Goal: Task Accomplishment & Management: Use online tool/utility

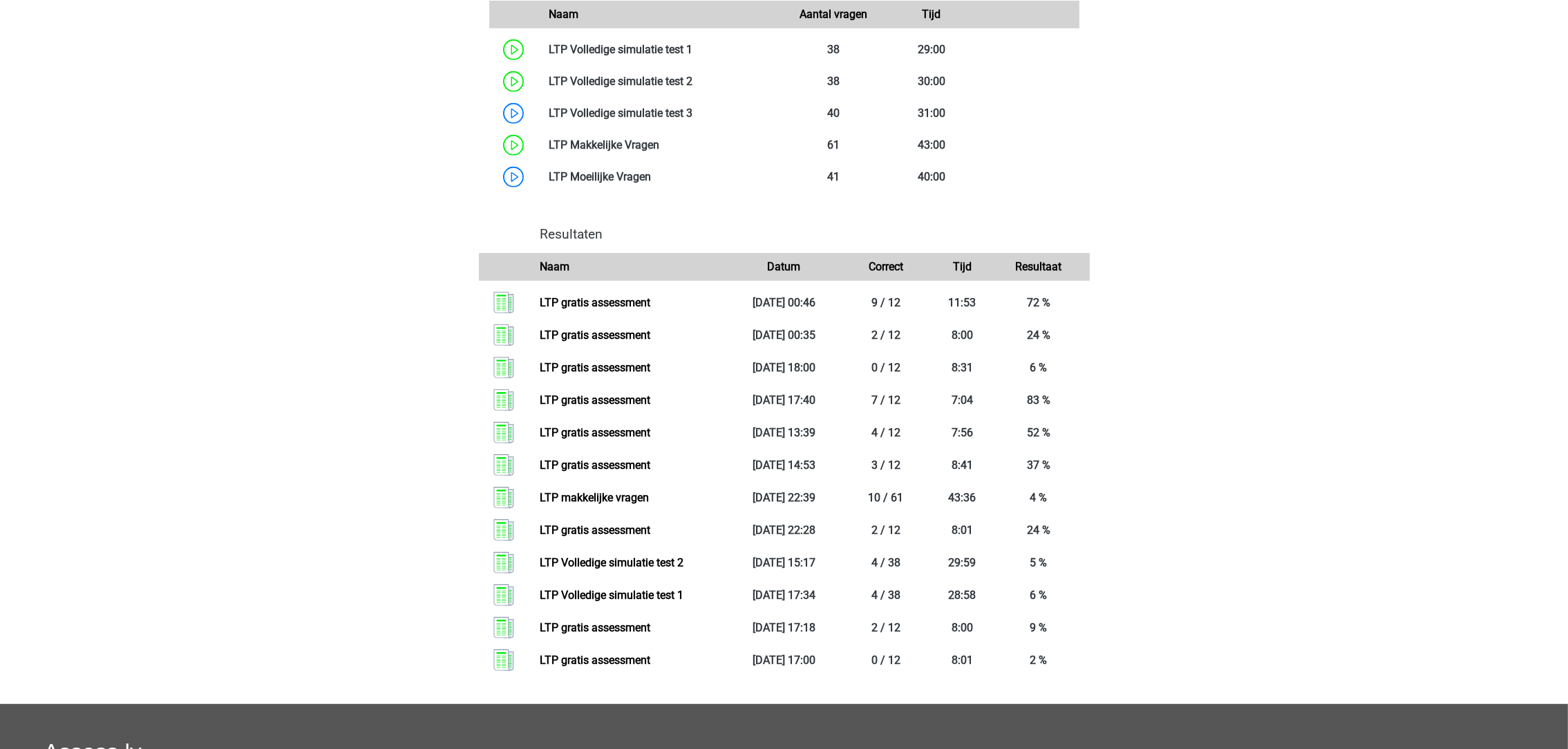
scroll to position [1036, 0]
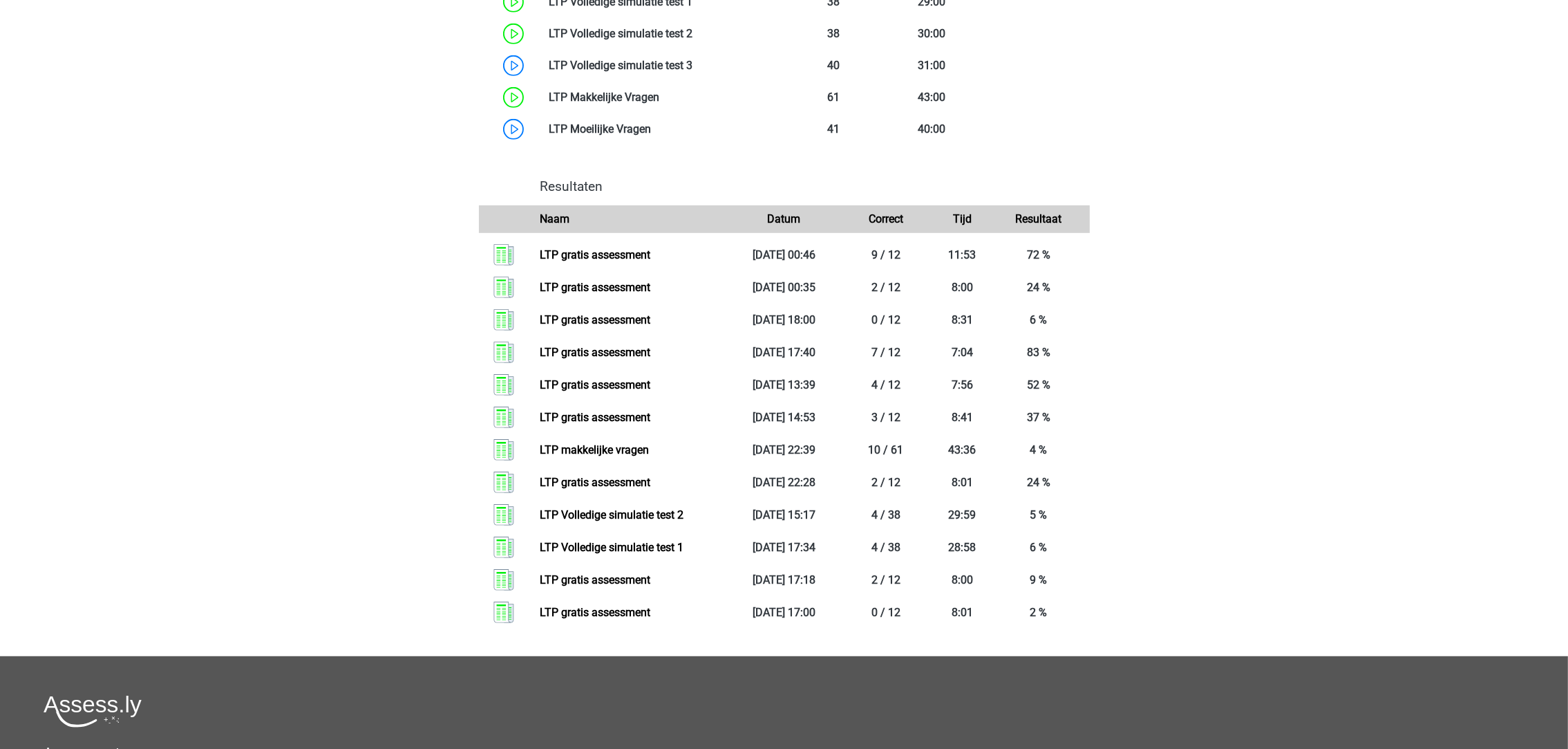
click at [644, 606] on link "LTP gratis assessment" at bounding box center [595, 613] width 111 height 14
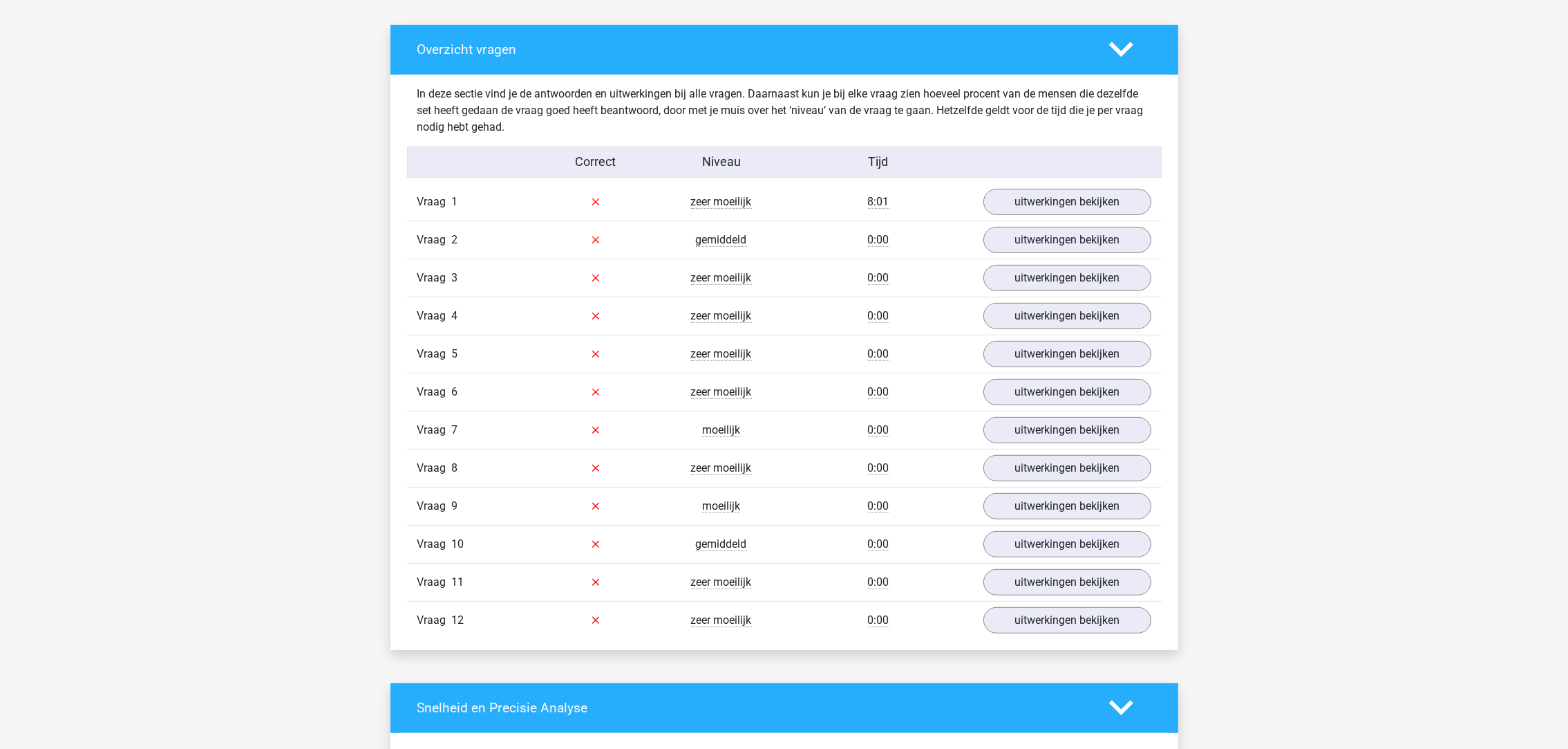
scroll to position [2168, 0]
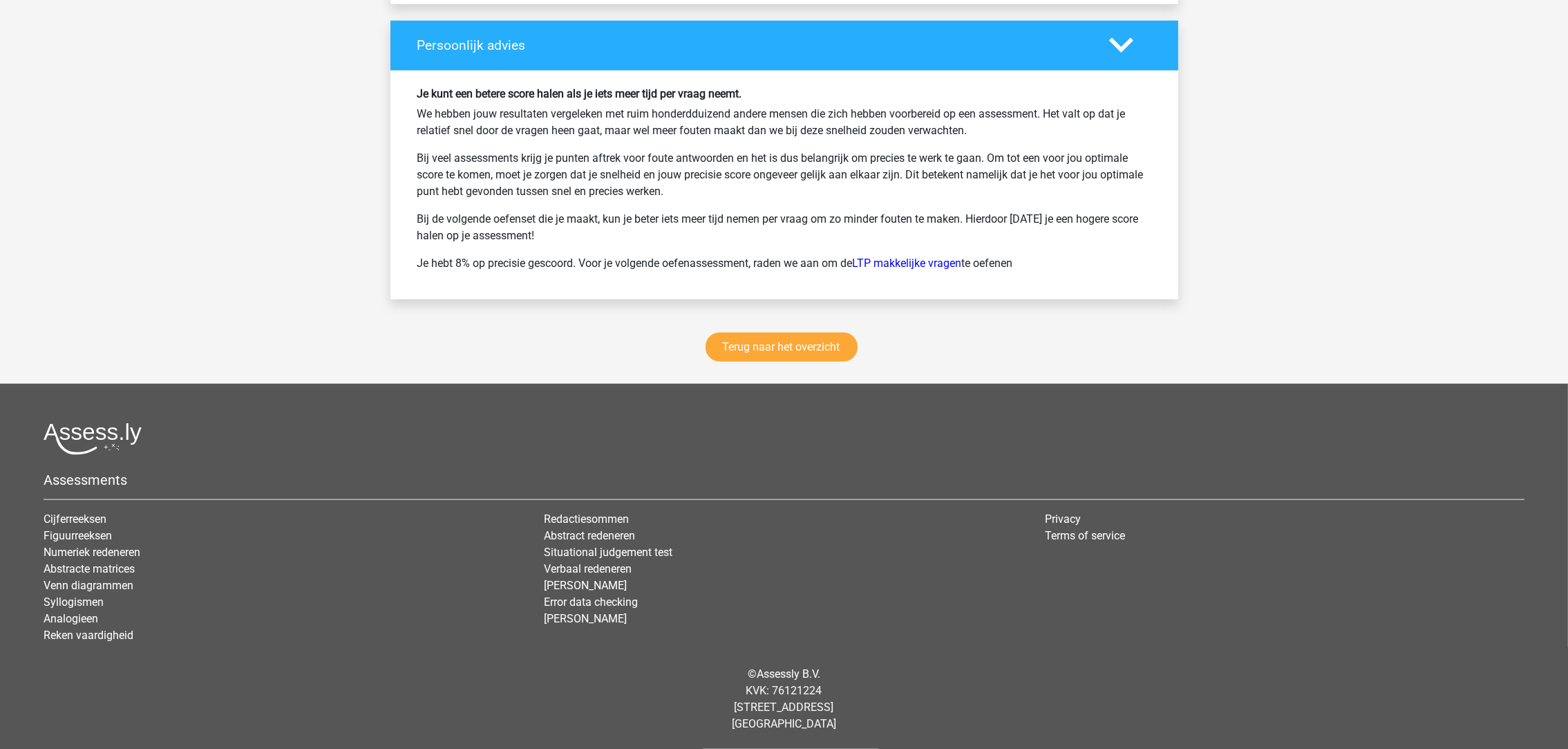
click at [749, 372] on div "Terug naar het overzicht" at bounding box center [784, 350] width 788 height 68
click at [760, 358] on link "Terug naar het overzicht" at bounding box center [781, 347] width 152 height 29
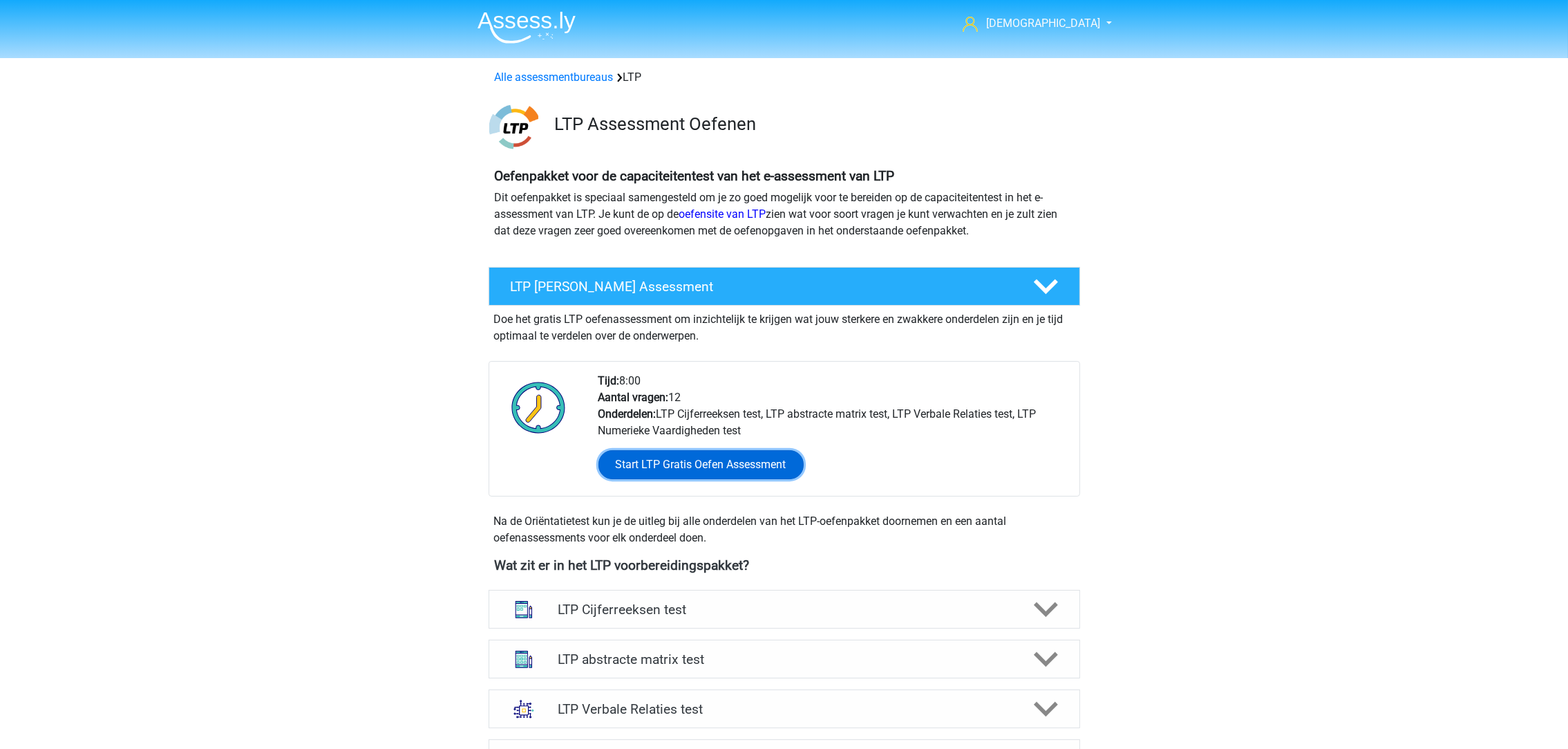
click at [692, 468] on link "Start LTP Gratis Oefen Assessment" at bounding box center [701, 465] width 205 height 29
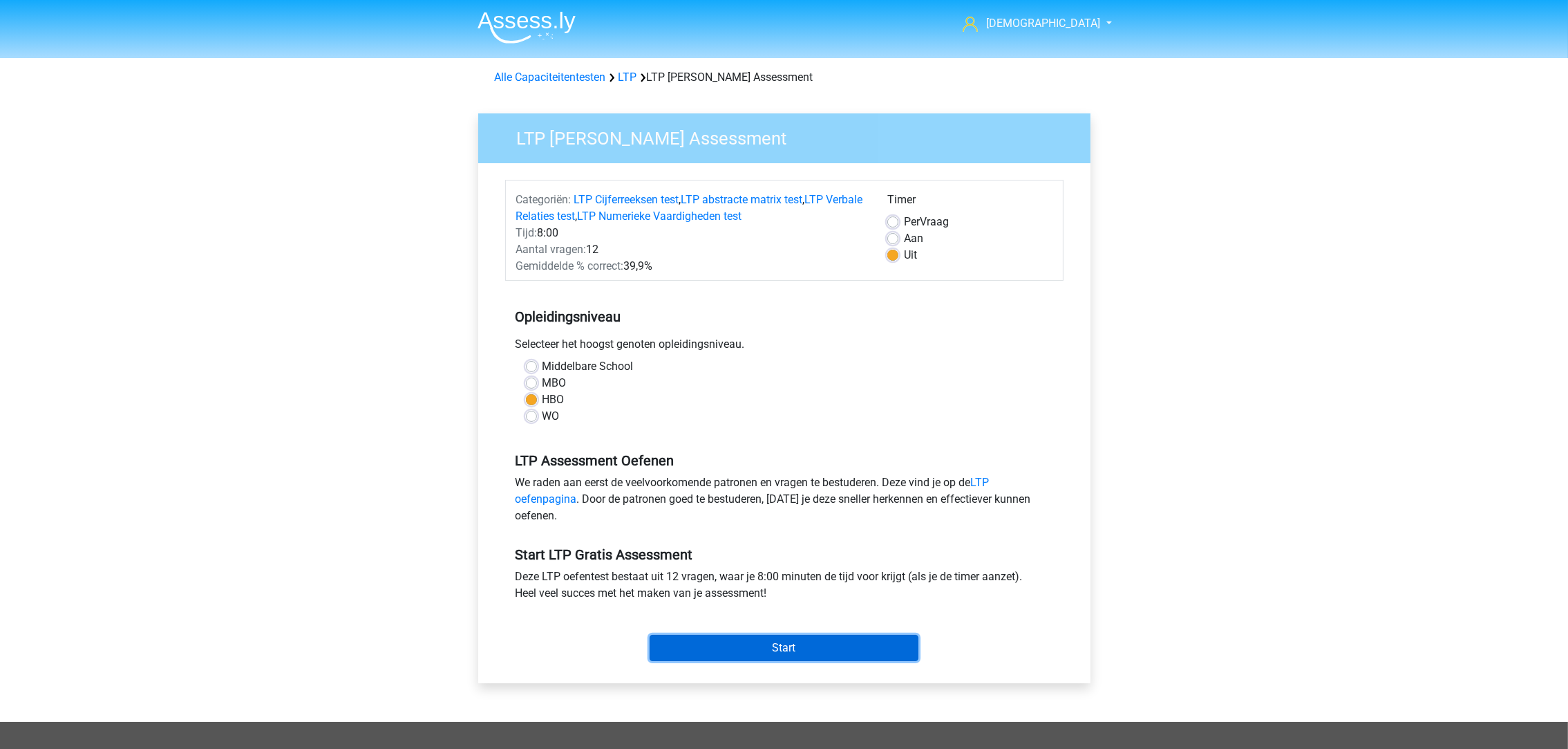
click at [815, 648] on input "Start" at bounding box center [784, 648] width 269 height 26
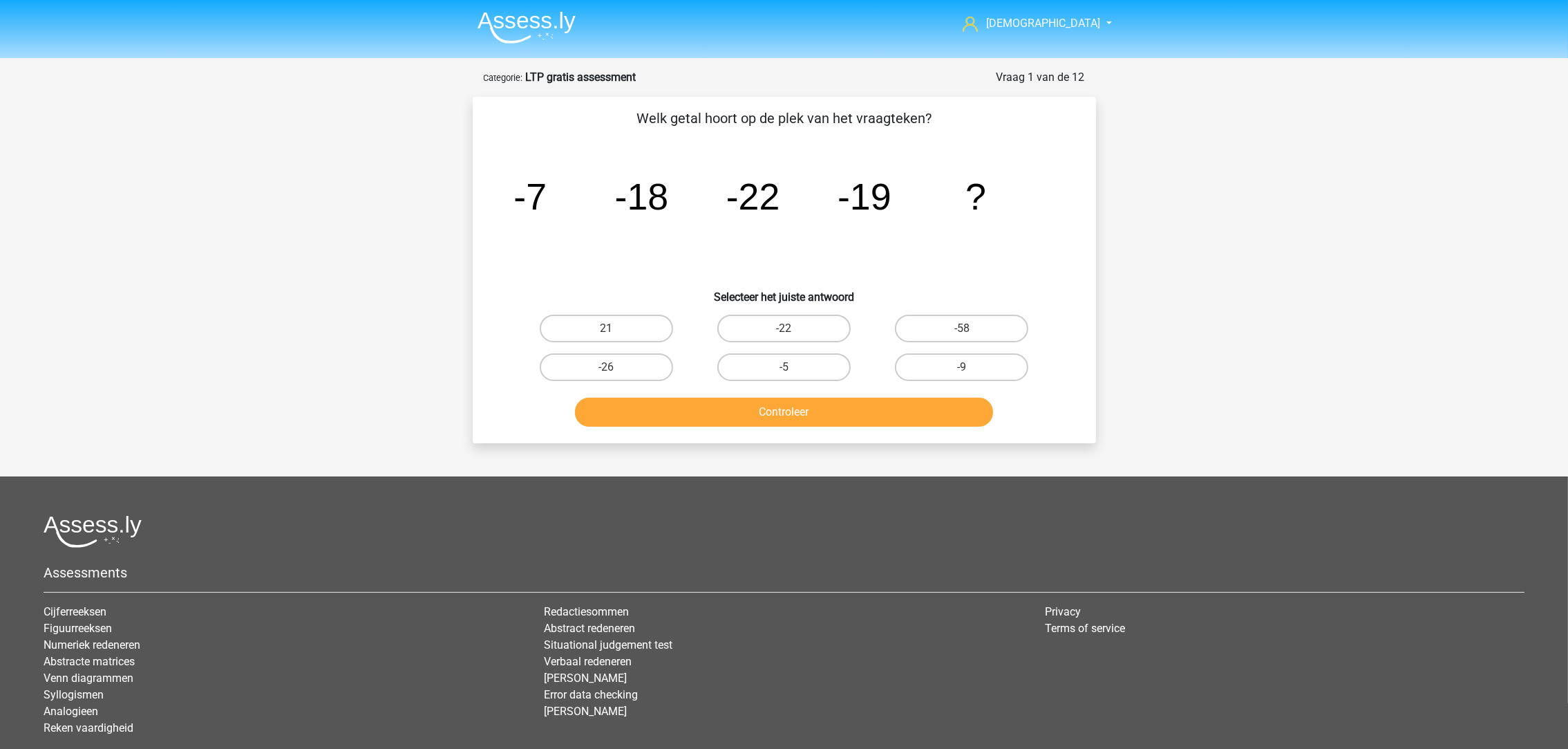
click at [985, 364] on label "-9" at bounding box center [962, 367] width 133 height 28
click at [972, 367] on input "-9" at bounding box center [966, 371] width 9 height 9
radio input "true"
click at [899, 420] on button "Controleer" at bounding box center [784, 412] width 418 height 29
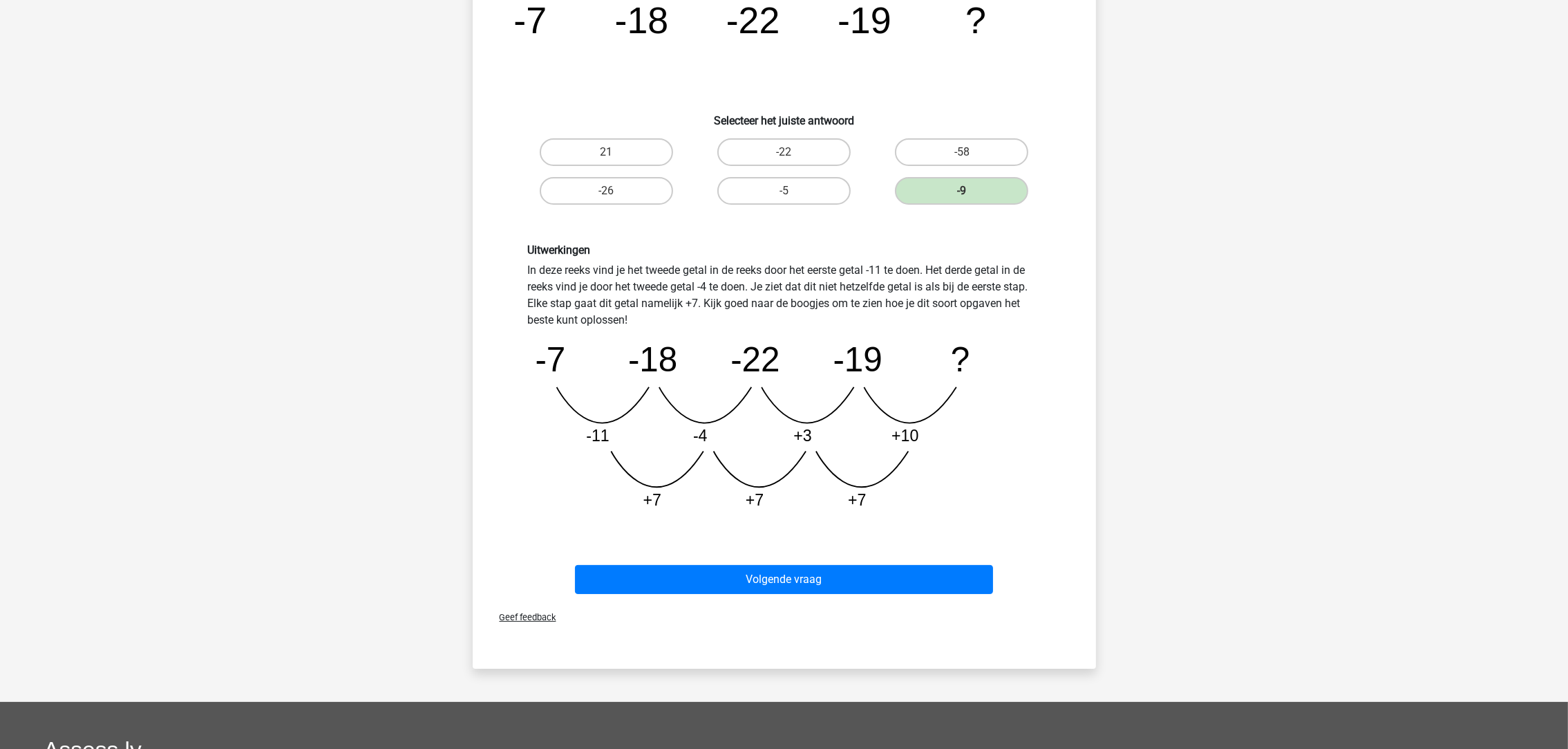
scroll to position [192, 0]
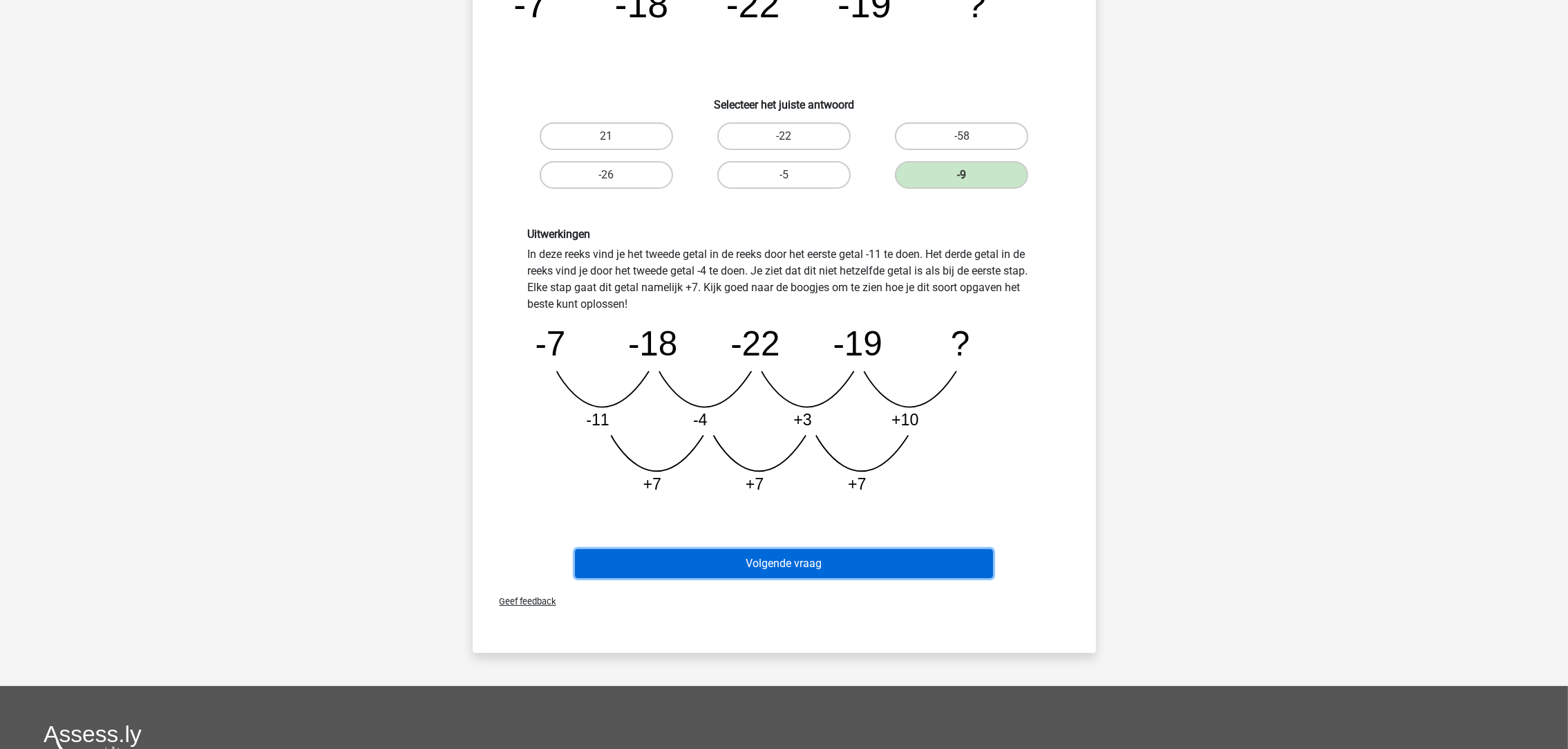
click at [952, 555] on button "Volgende vraag" at bounding box center [784, 564] width 418 height 29
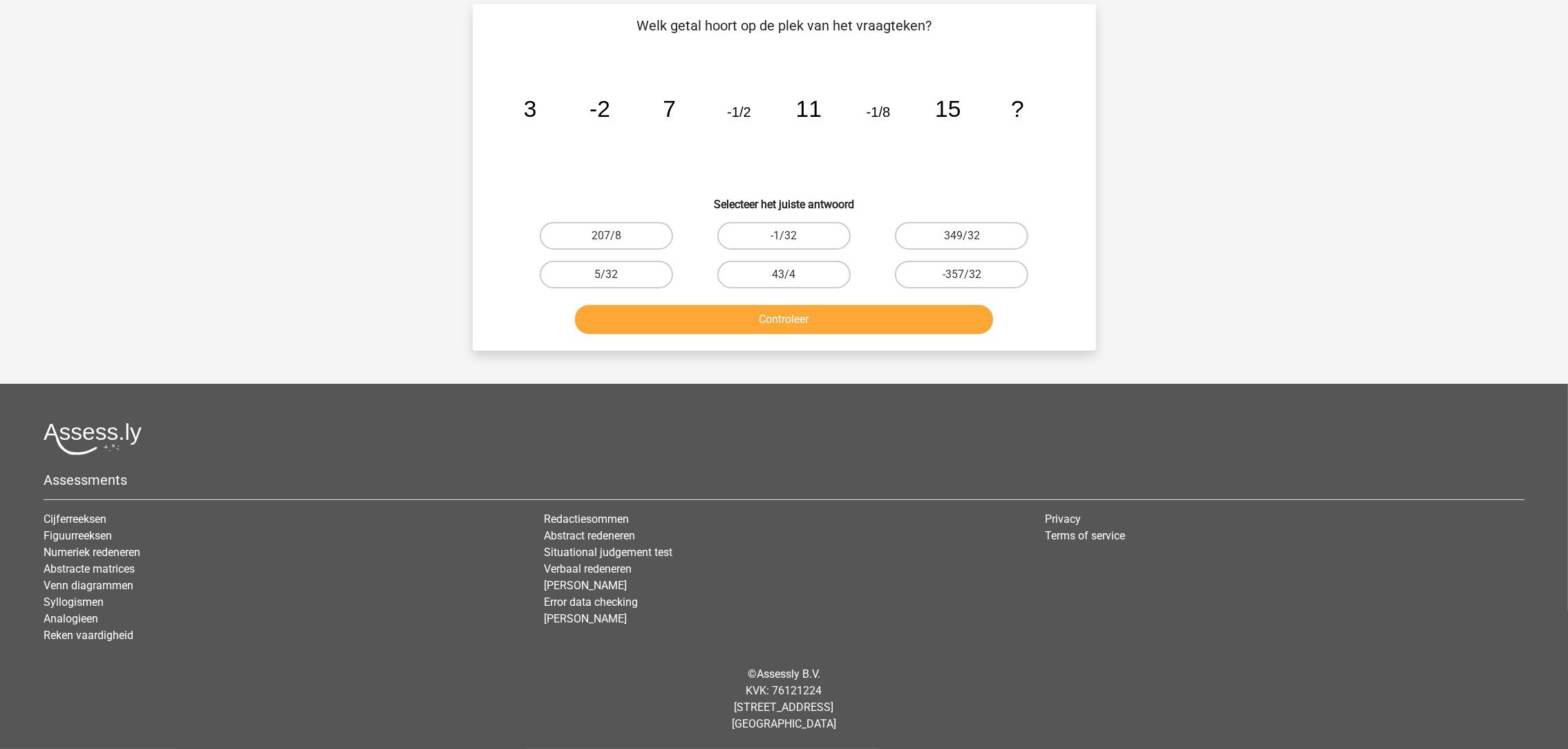
scroll to position [68, 0]
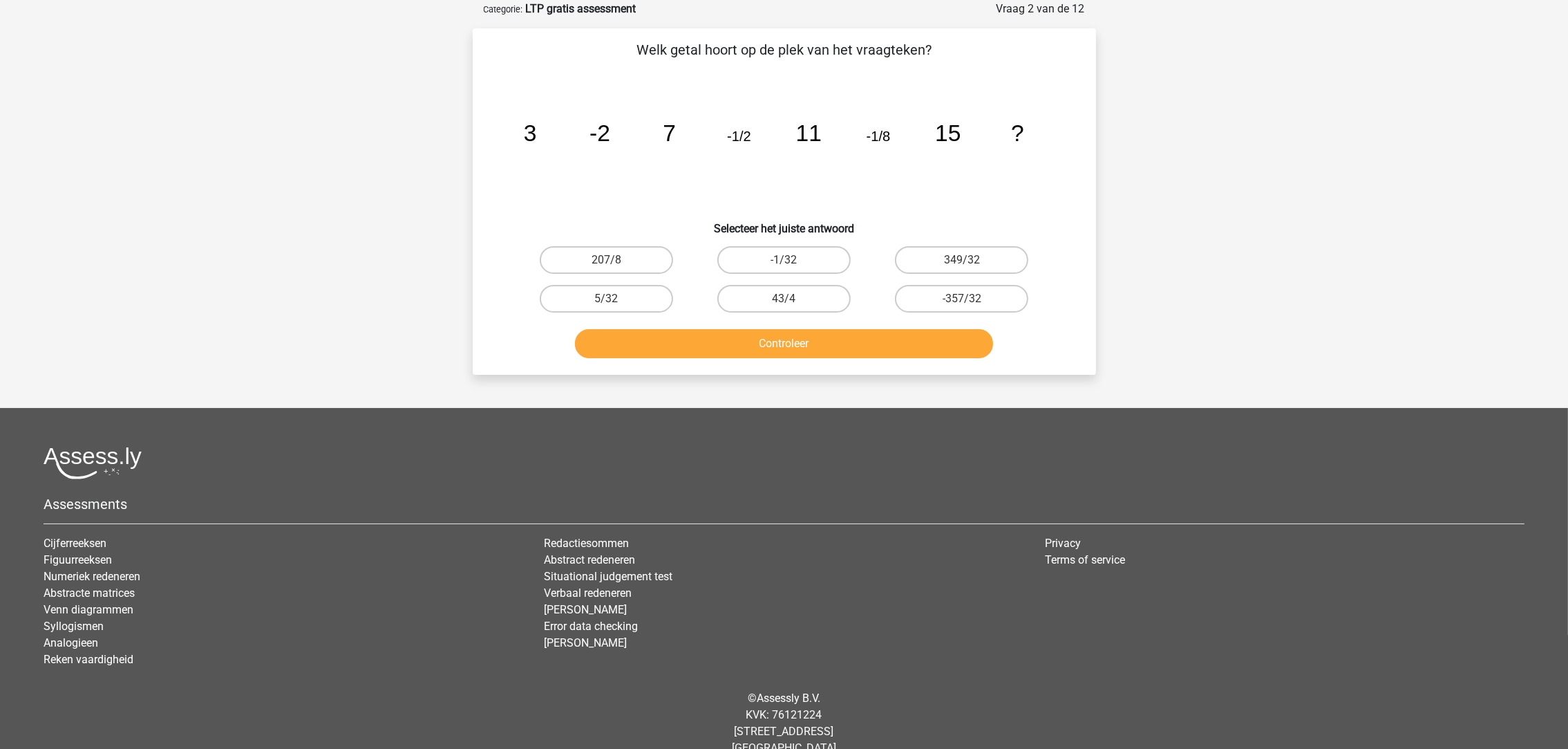
click at [814, 263] on label "-1/32" at bounding box center [784, 260] width 133 height 28
click at [792, 263] on input "-1/32" at bounding box center [788, 265] width 9 height 9
radio input "true"
click at [865, 341] on button "Controleer" at bounding box center [784, 343] width 418 height 29
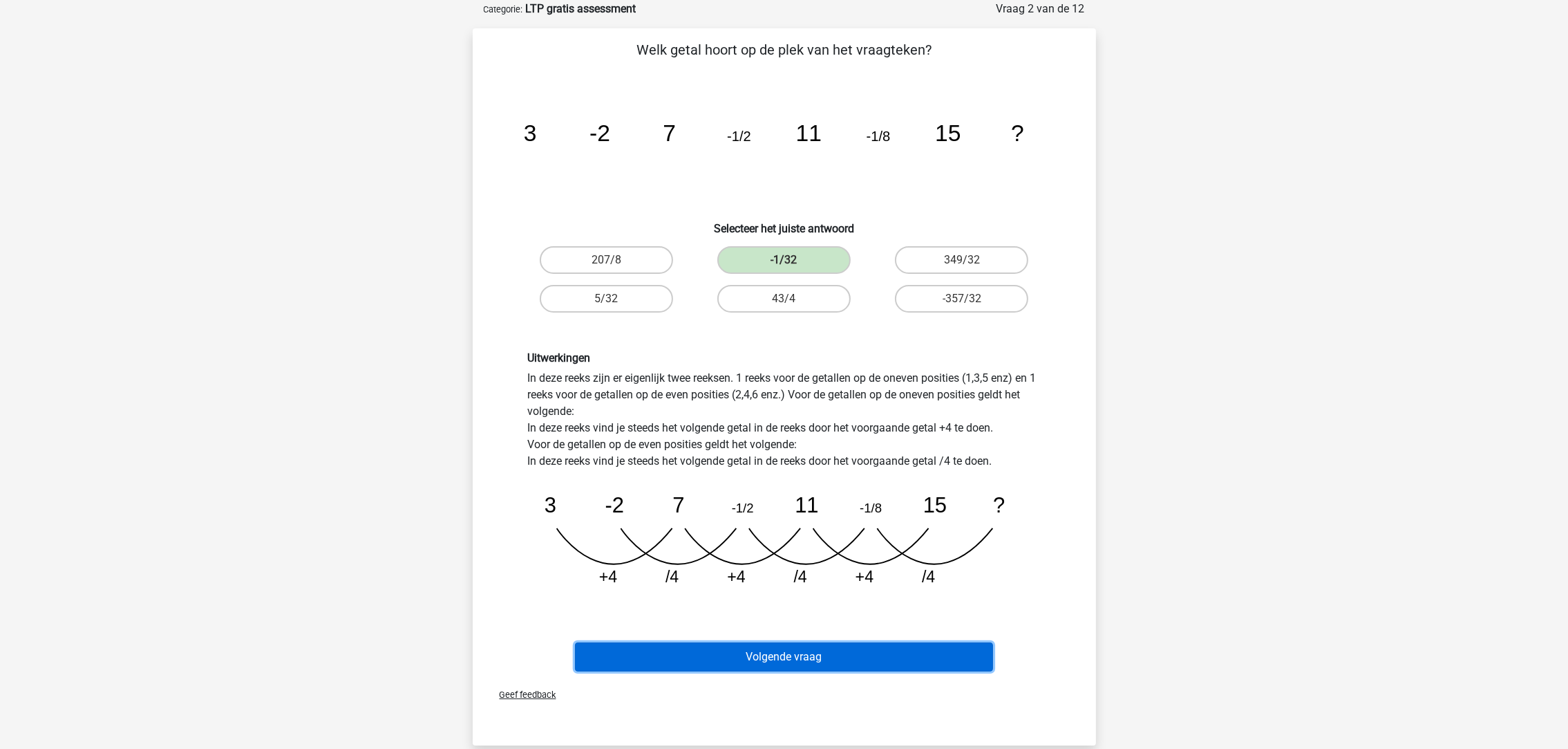
click at [972, 642] on button "Volgende vraag" at bounding box center [784, 657] width 418 height 29
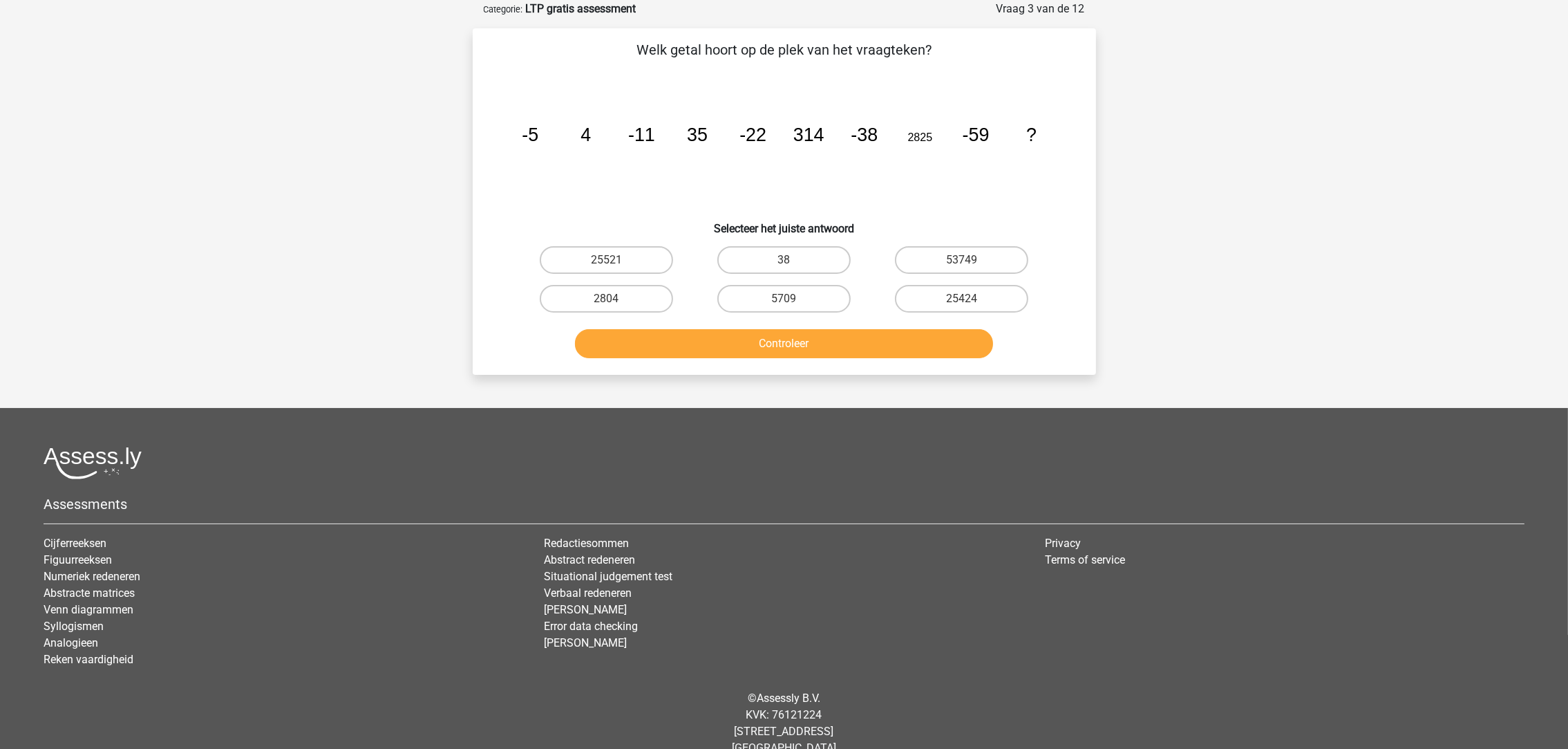
click at [967, 303] on input "25424" at bounding box center [966, 303] width 9 height 9
radio input "true"
click at [913, 341] on button "Controleer" at bounding box center [784, 343] width 418 height 29
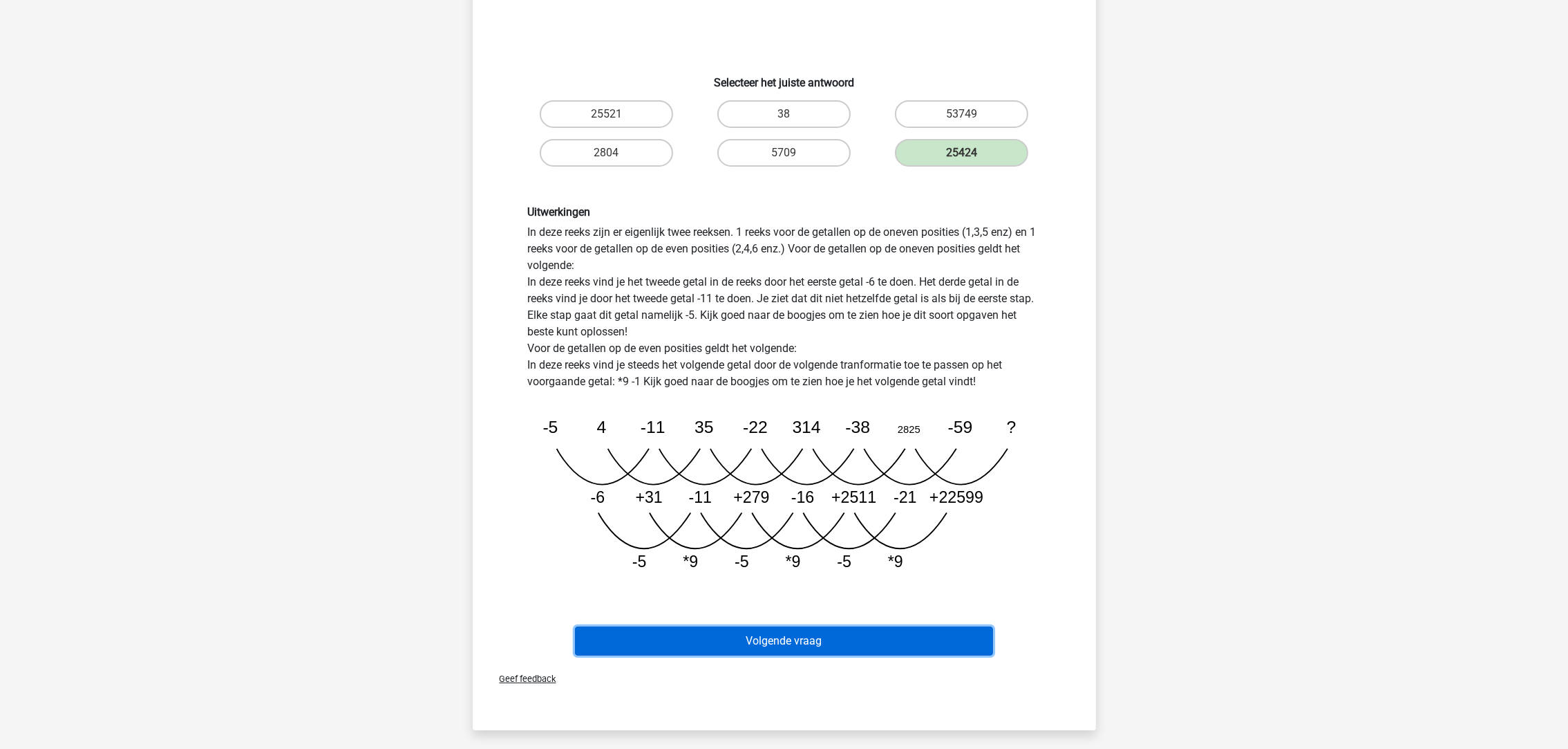
click at [901, 626] on button "Volgende vraag" at bounding box center [784, 641] width 418 height 29
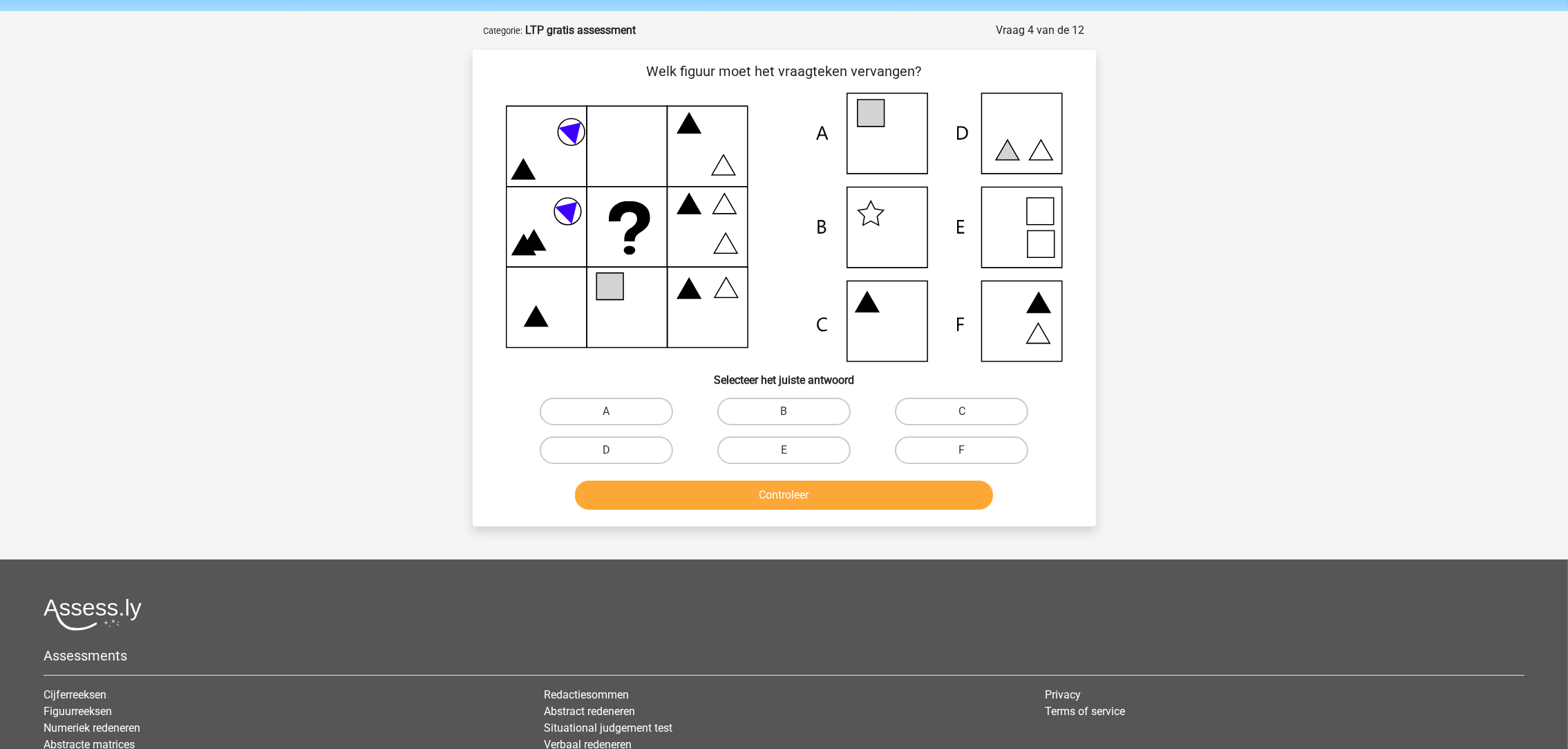
scroll to position [0, 0]
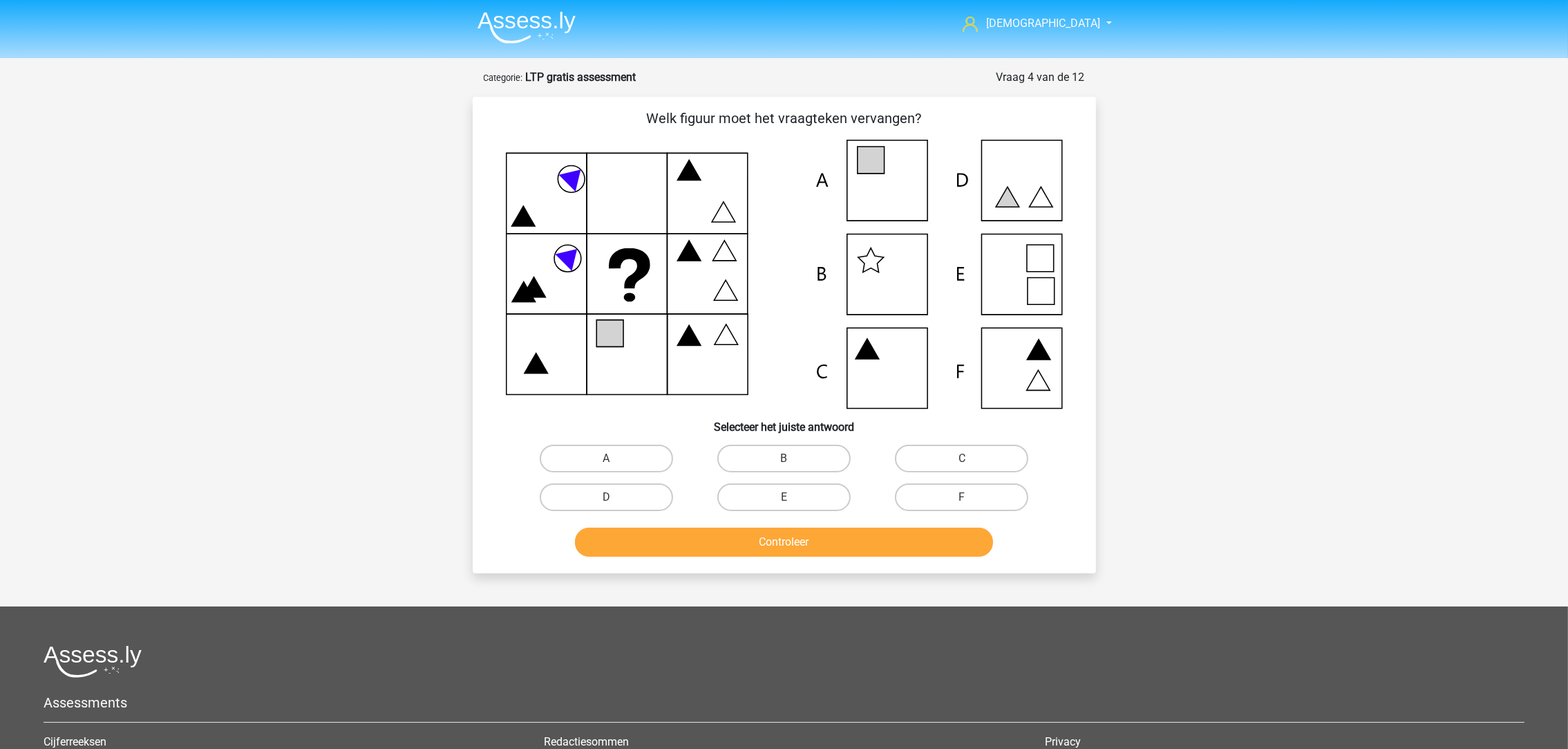
click at [628, 467] on label "A" at bounding box center [607, 458] width 133 height 28
click at [615, 467] on input "A" at bounding box center [611, 462] width 9 height 9
radio input "true"
click at [798, 549] on button "Controleer" at bounding box center [784, 542] width 418 height 29
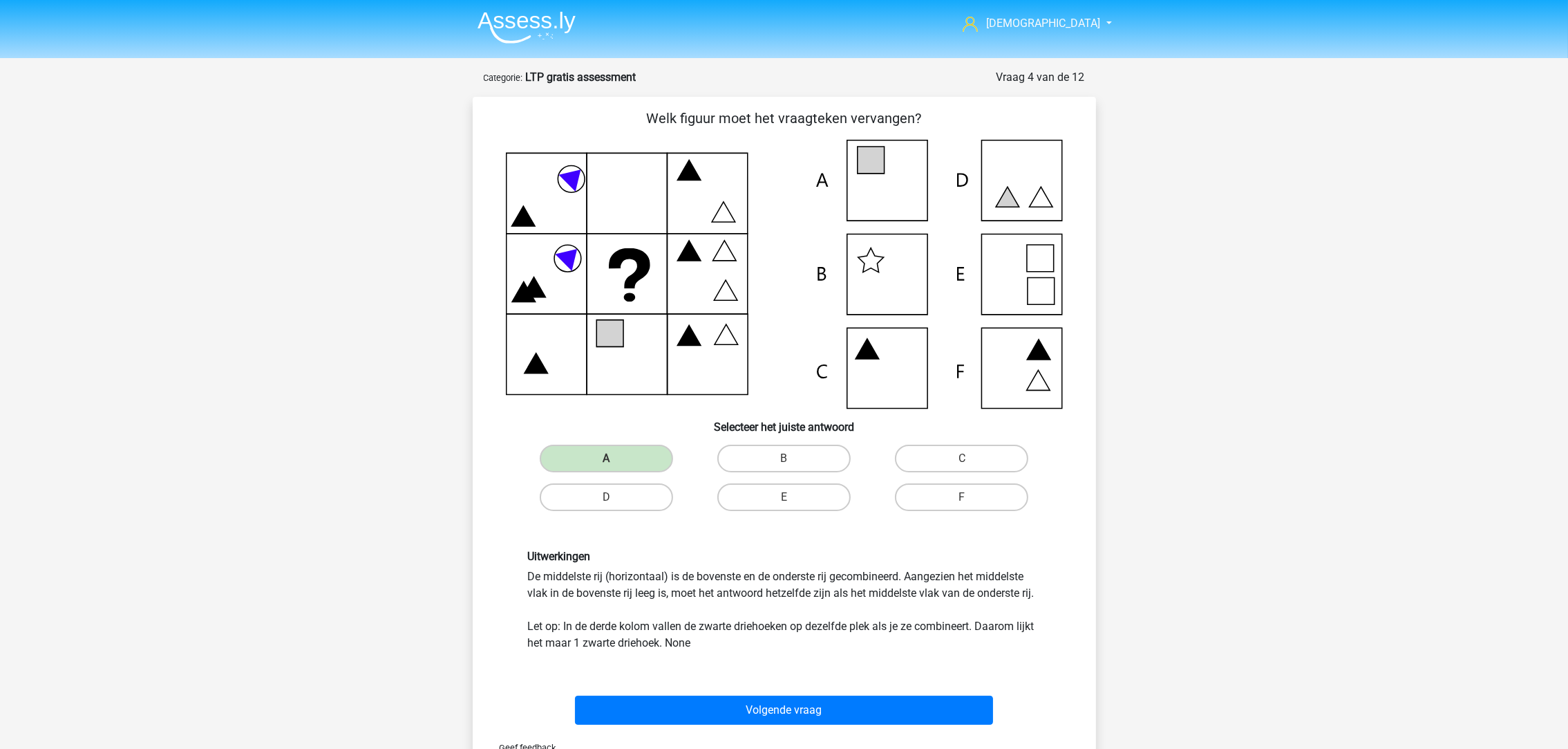
click at [862, 733] on div "Geef feedback" at bounding box center [784, 748] width 612 height 36
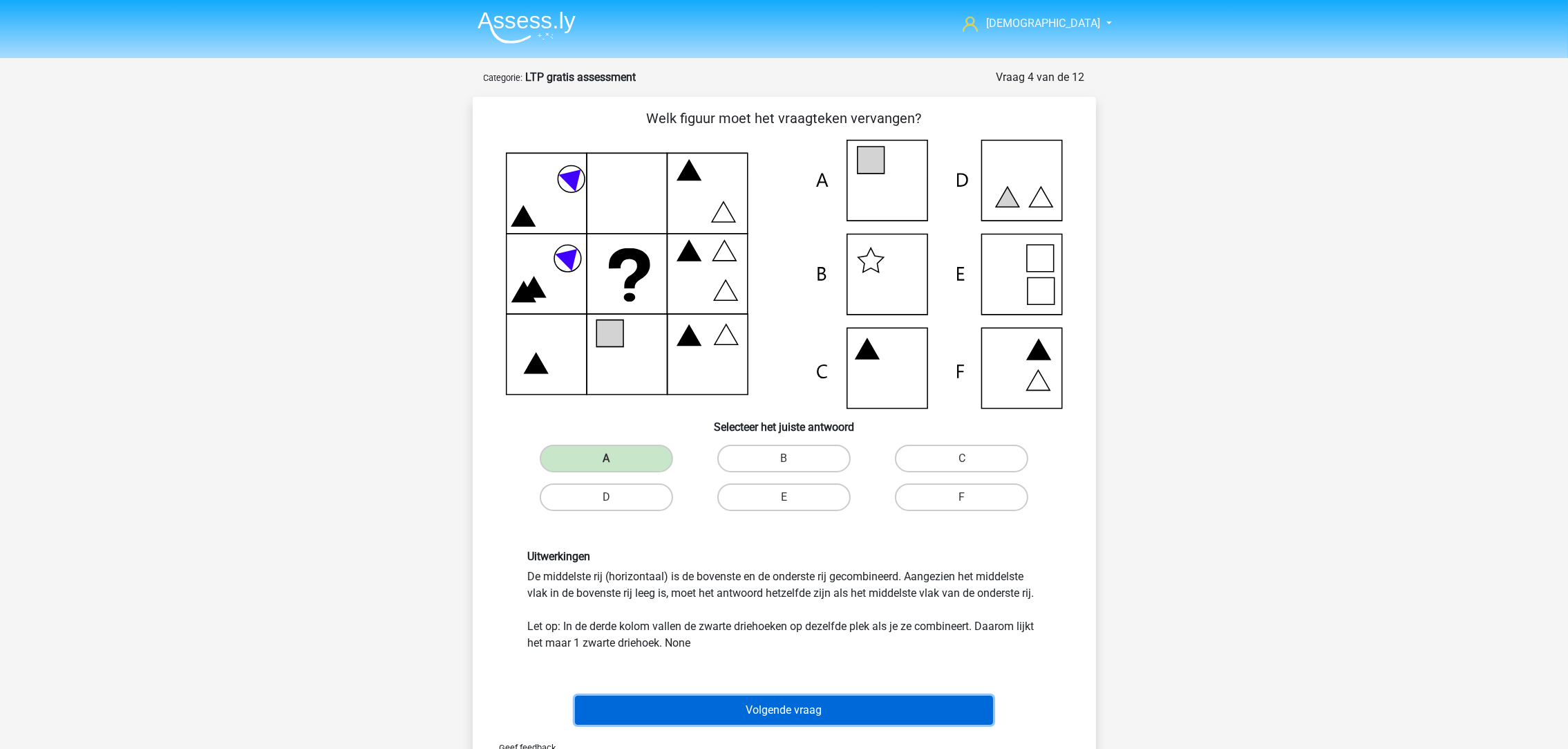
click at [880, 699] on button "Volgende vraag" at bounding box center [784, 710] width 418 height 29
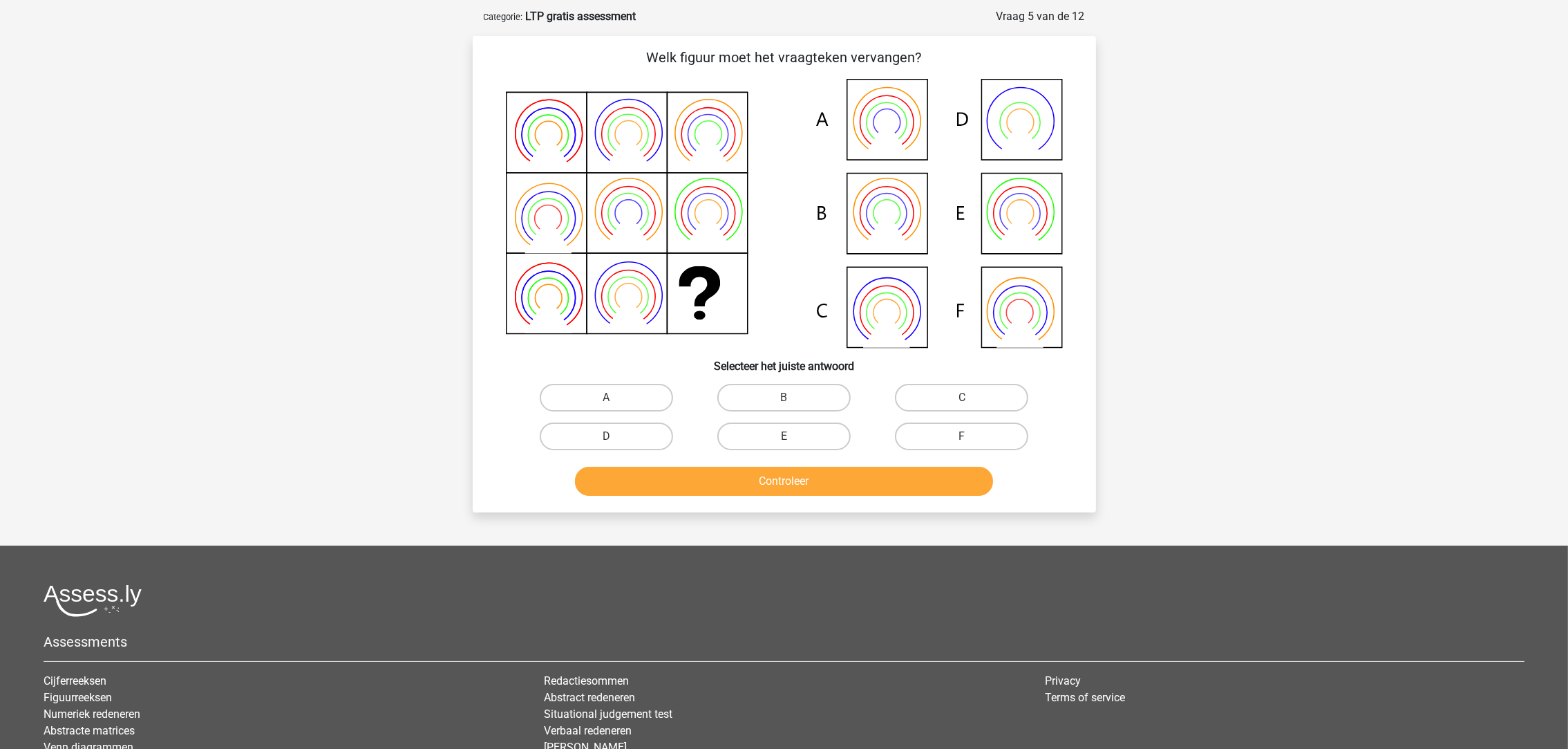
scroll to position [68, 0]
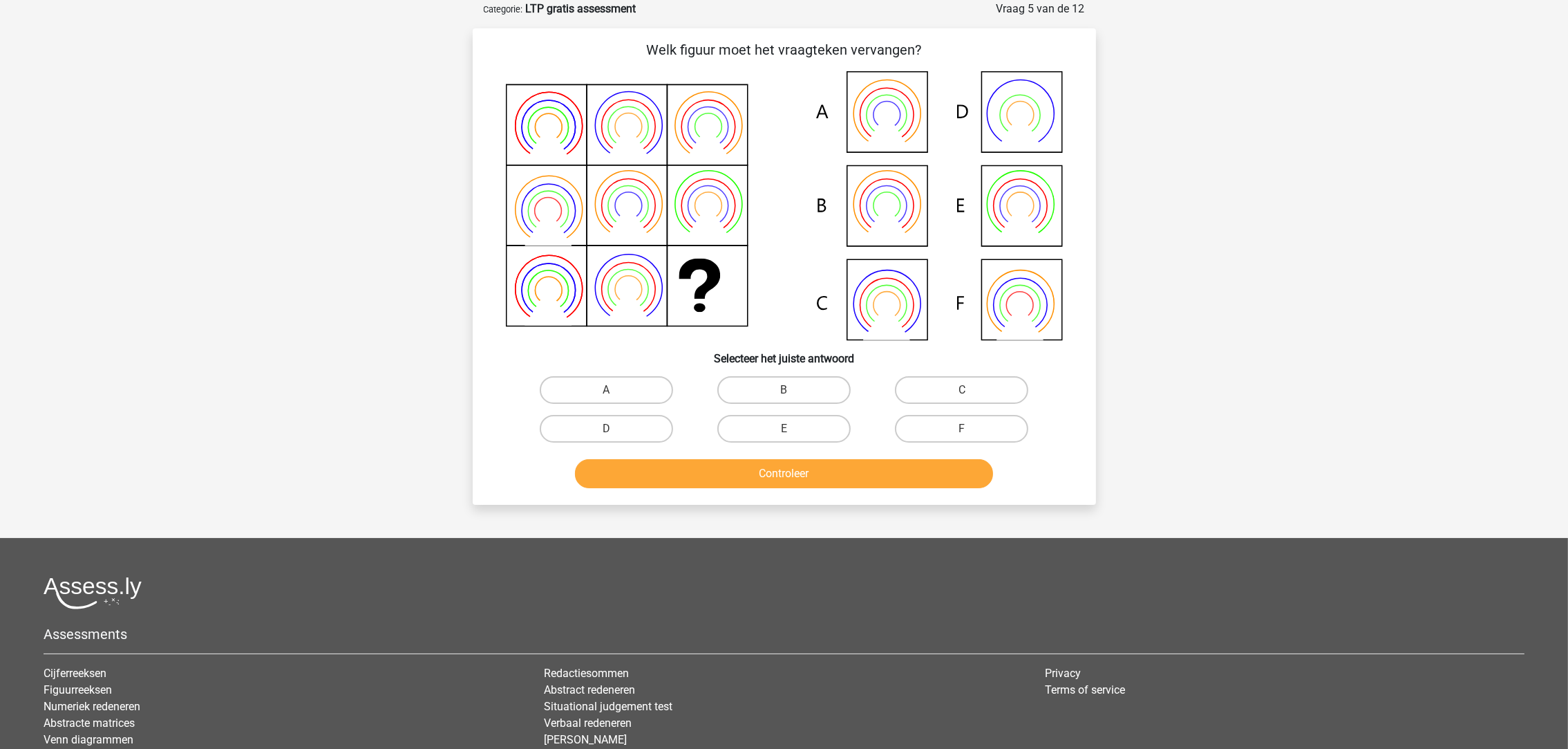
click at [620, 400] on label "A" at bounding box center [607, 390] width 133 height 28
click at [615, 399] on input "A" at bounding box center [611, 394] width 9 height 9
radio input "true"
click at [803, 476] on button "Controleer" at bounding box center [784, 473] width 418 height 29
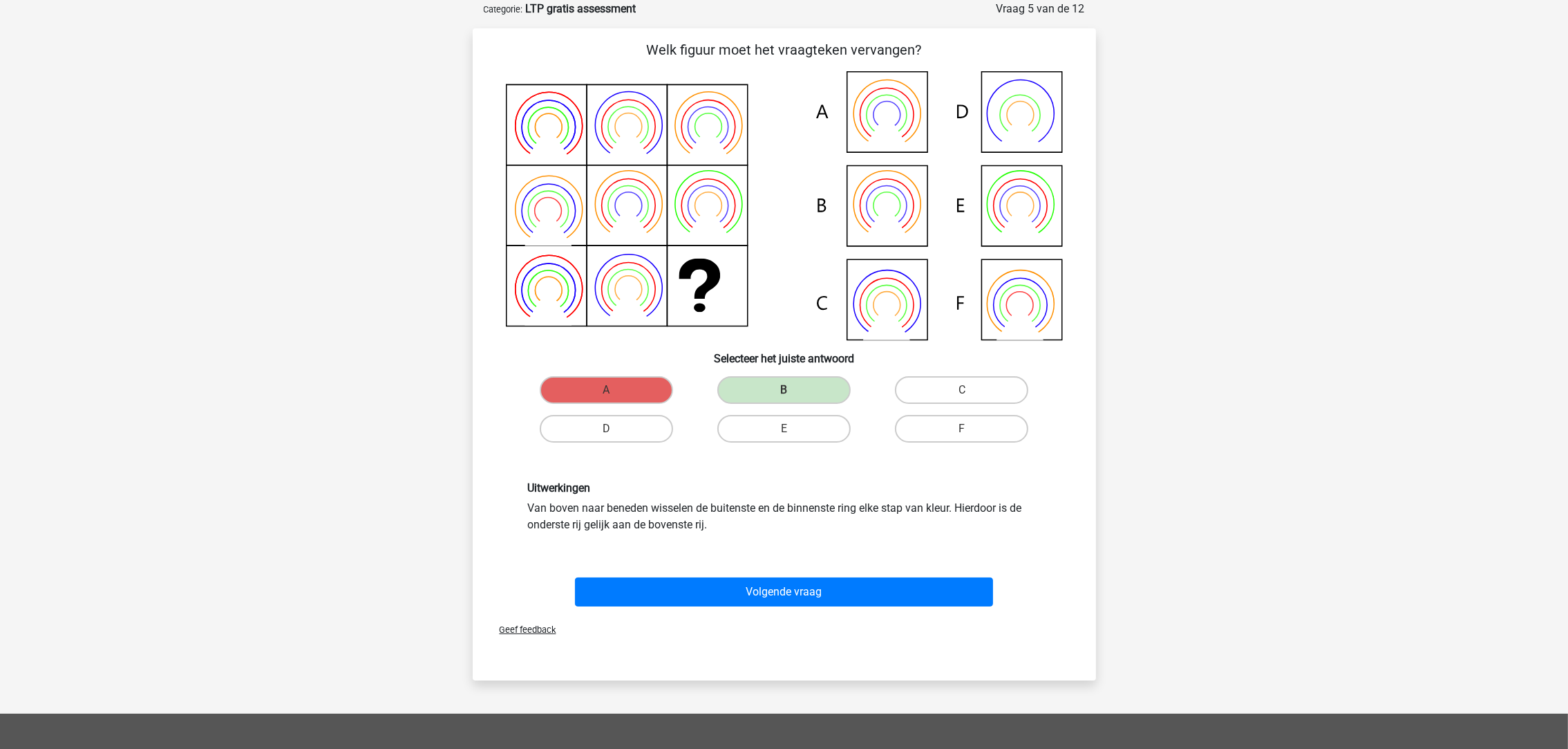
click at [887, 557] on div "Uitwerkingen Van boven naar beneden wisselen de buitenste en de binnenste ring …" at bounding box center [785, 507] width 580 height 118
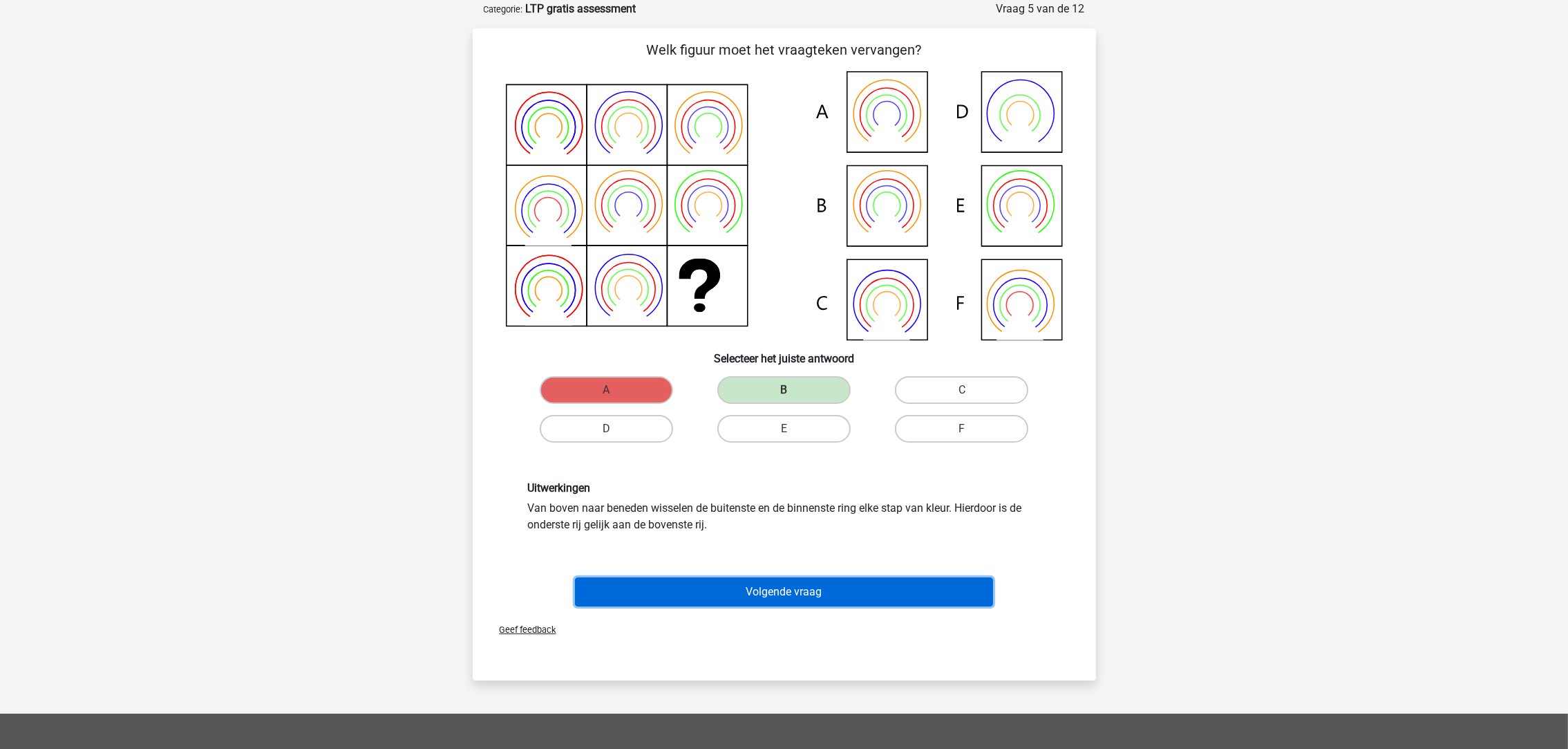
click at [888, 580] on button "Volgende vraag" at bounding box center [784, 592] width 418 height 29
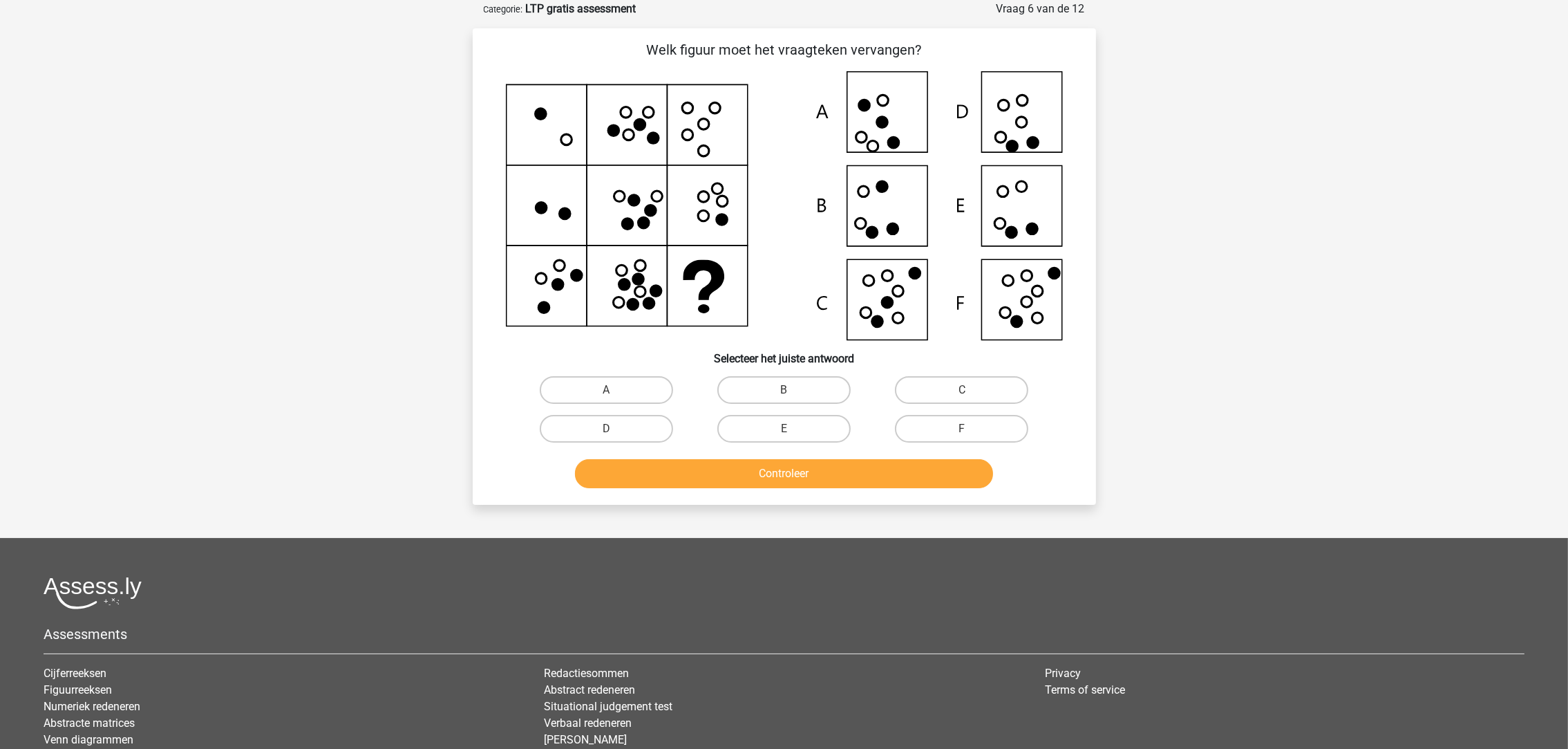
click at [949, 430] on label "F" at bounding box center [962, 429] width 133 height 28
click at [962, 430] on input "F" at bounding box center [966, 433] width 9 height 9
radio input "true"
click at [896, 478] on button "Controleer" at bounding box center [784, 473] width 418 height 29
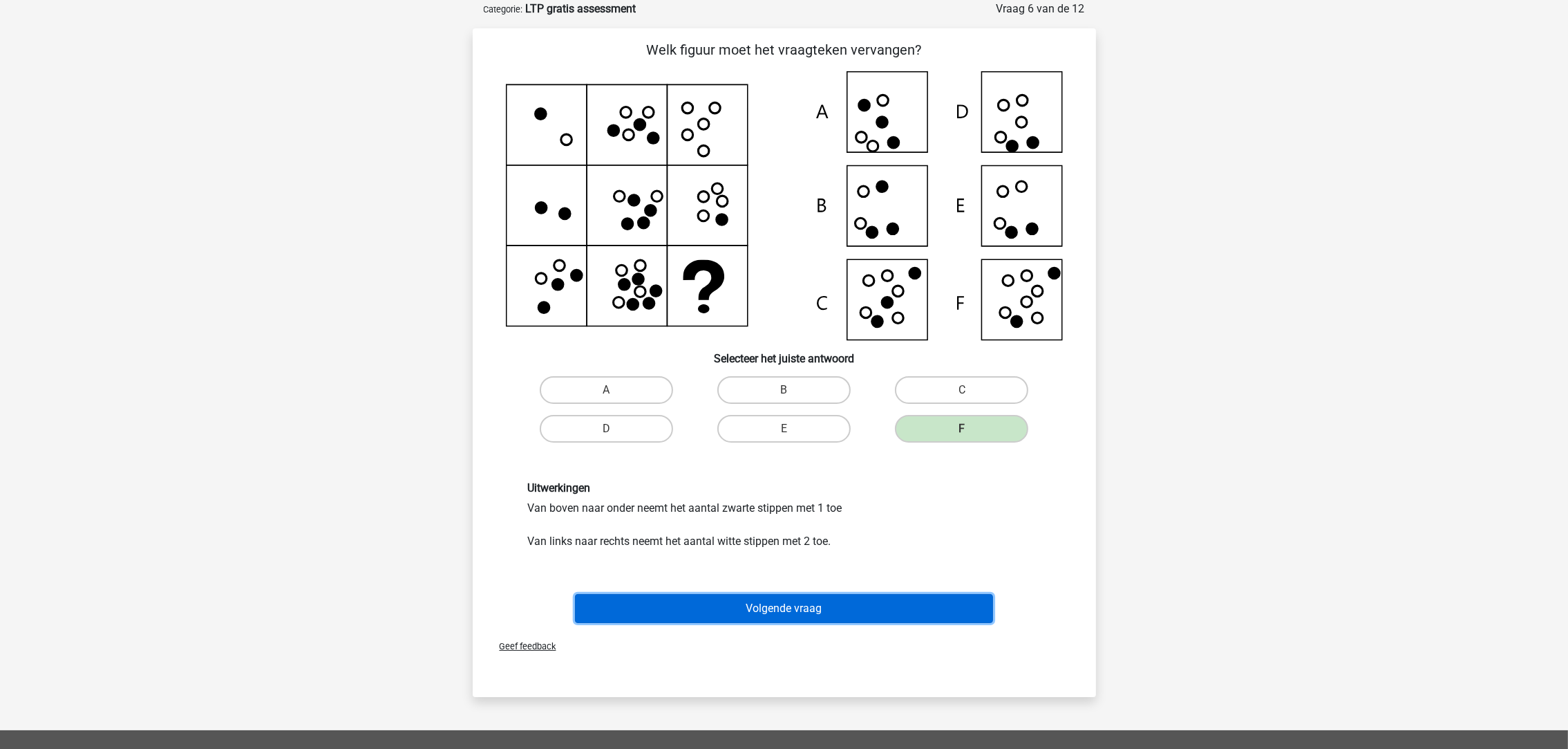
click at [956, 606] on button "Volgende vraag" at bounding box center [784, 609] width 418 height 29
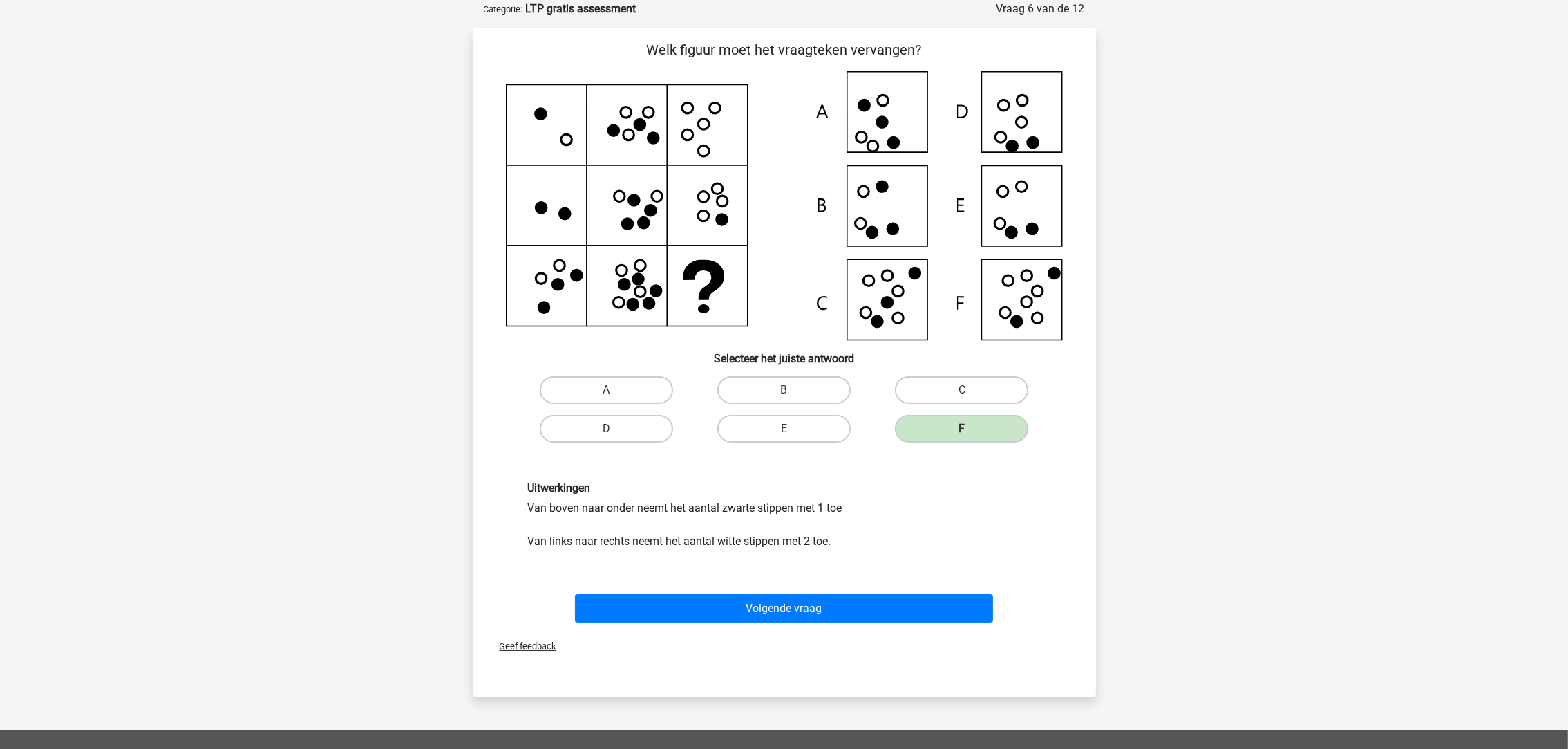
scroll to position [0, 0]
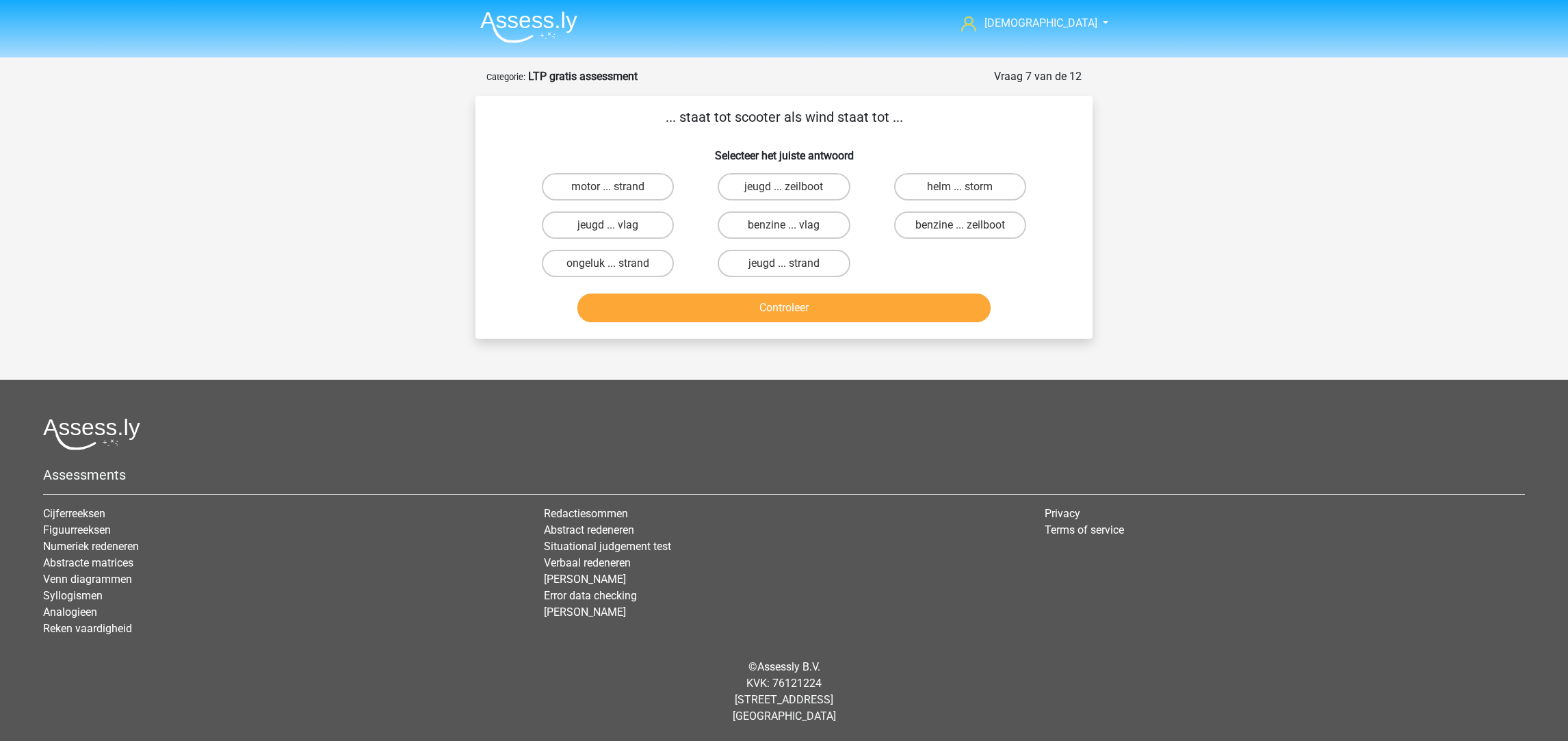
click at [966, 225] on input "benzine ... zeilboot" at bounding box center [964, 229] width 9 height 9
radio input "true"
click at [890, 303] on button "Controleer" at bounding box center [784, 308] width 414 height 28
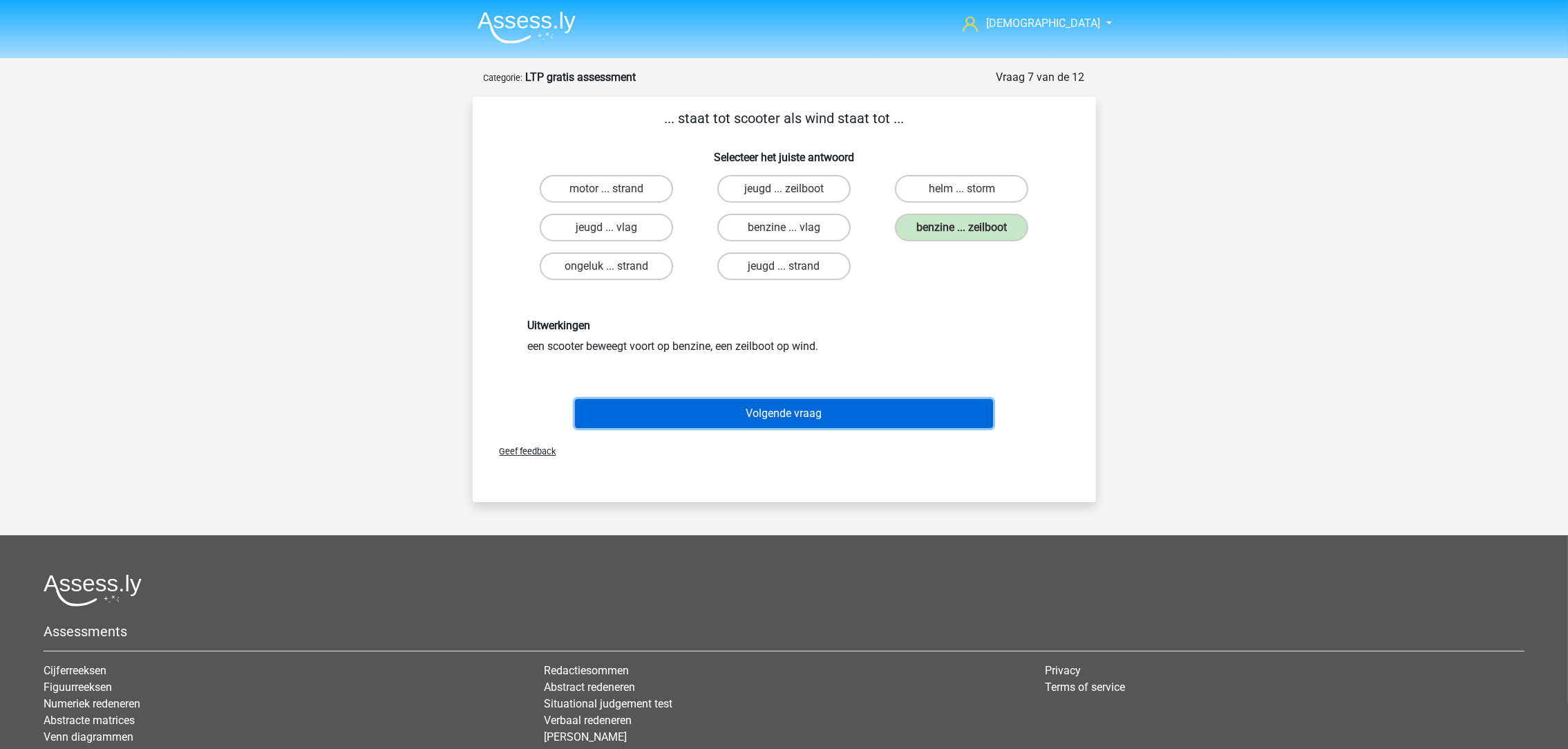
click at [893, 420] on button "Volgende vraag" at bounding box center [784, 413] width 418 height 29
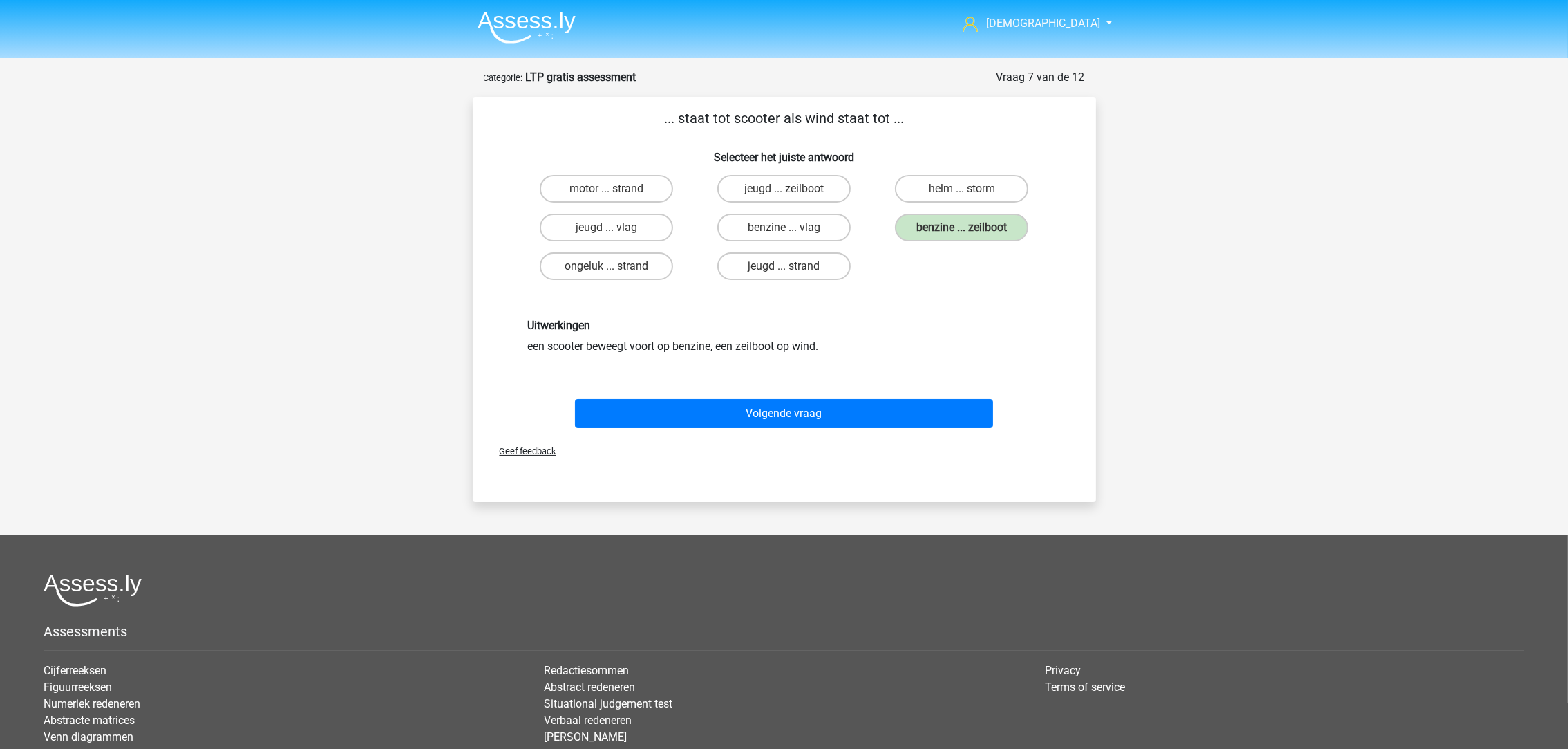
scroll to position [5, 0]
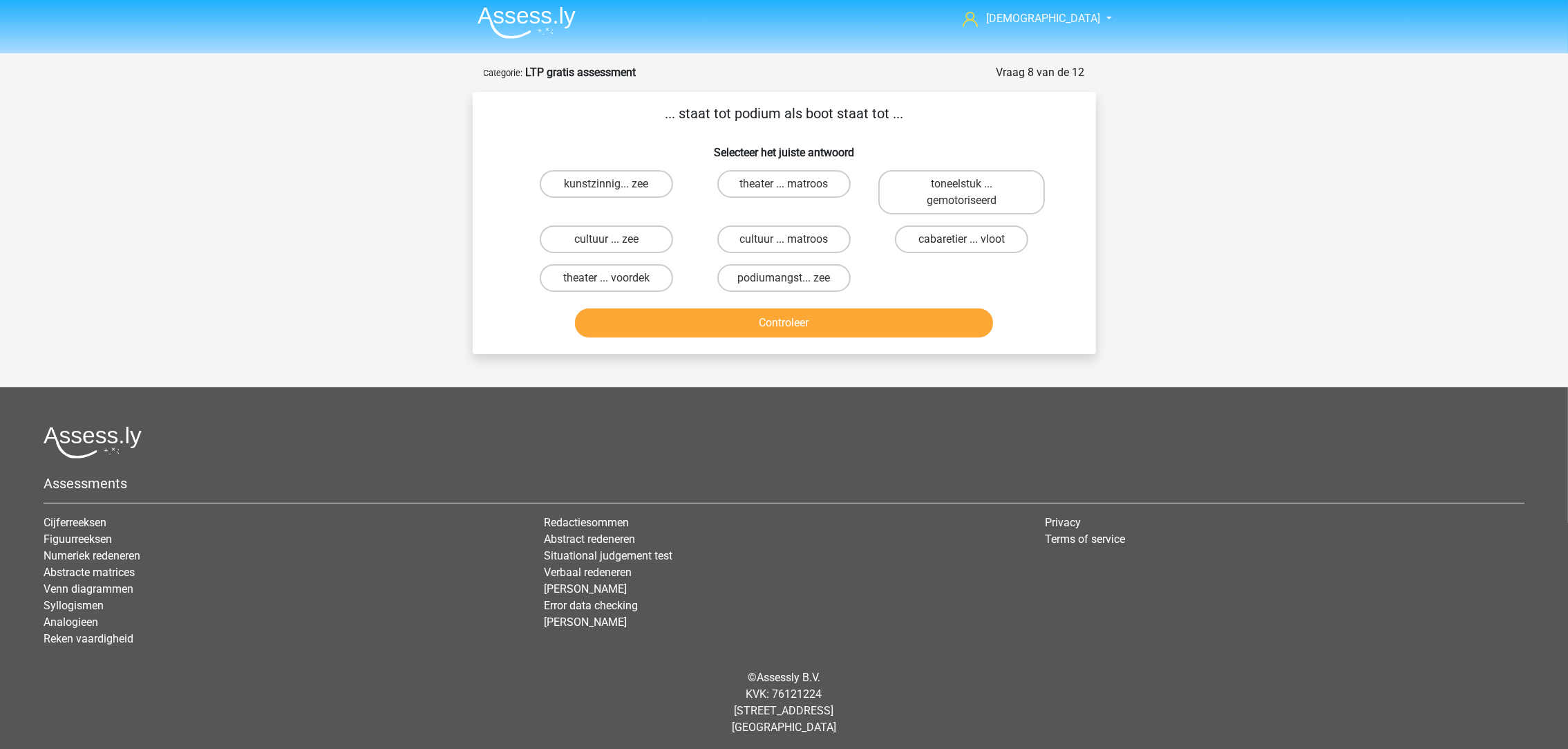
click at [623, 276] on label "theater ... voordek" at bounding box center [607, 278] width 133 height 28
click at [615, 278] on input "theater ... voordek" at bounding box center [611, 282] width 9 height 9
radio input "true"
click at [758, 315] on button "Controleer" at bounding box center [784, 323] width 418 height 29
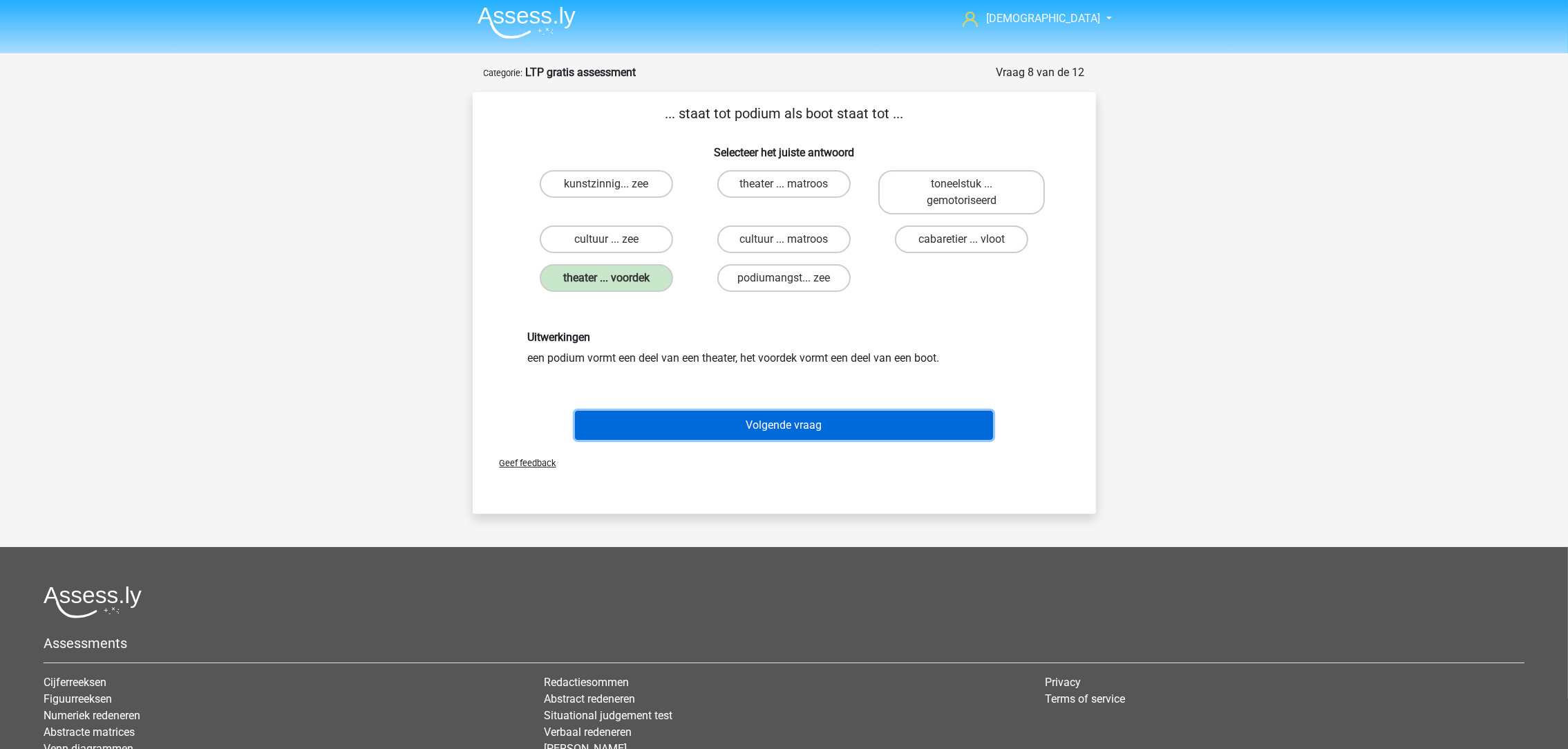
click at [760, 413] on button "Volgende vraag" at bounding box center [784, 425] width 418 height 29
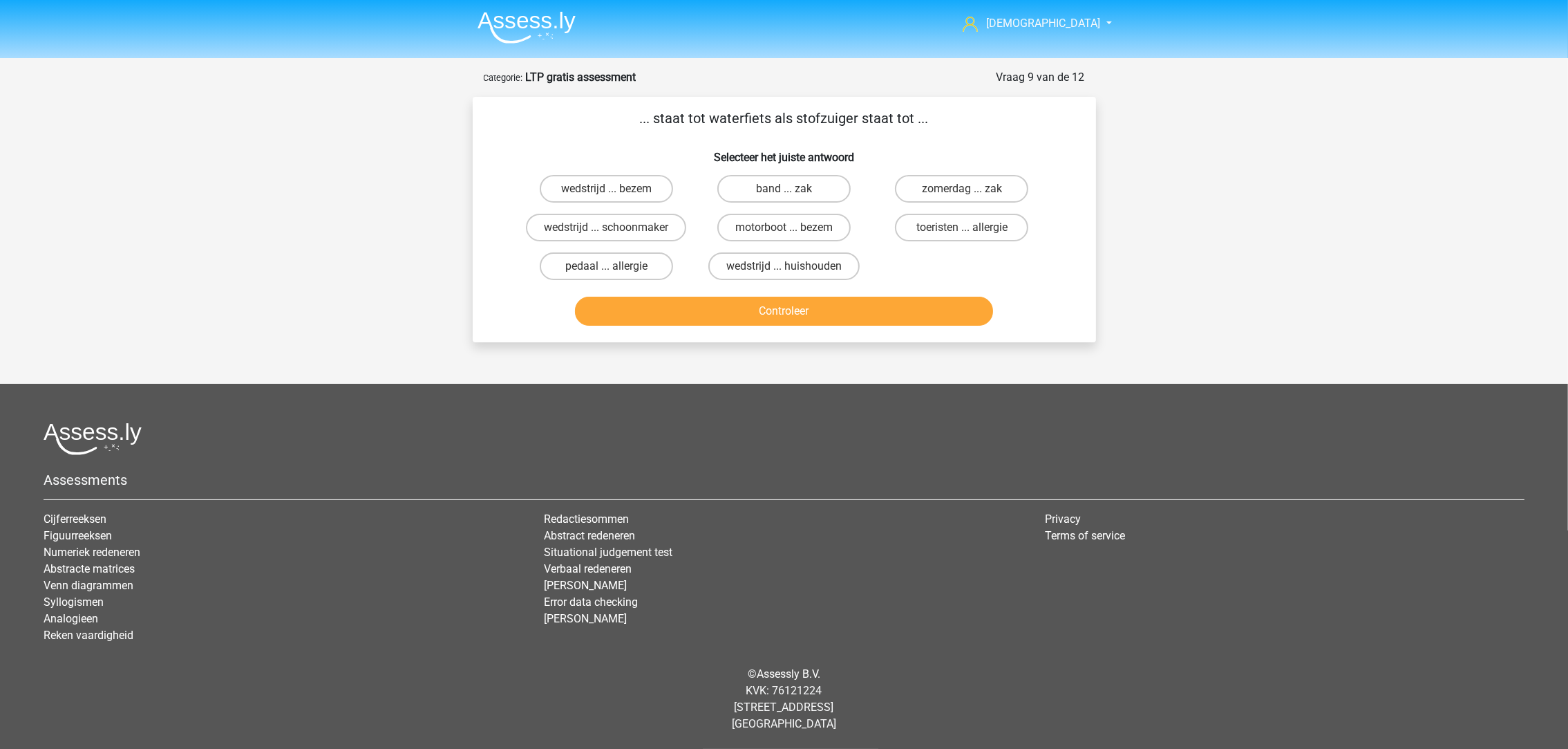
scroll to position [0, 0]
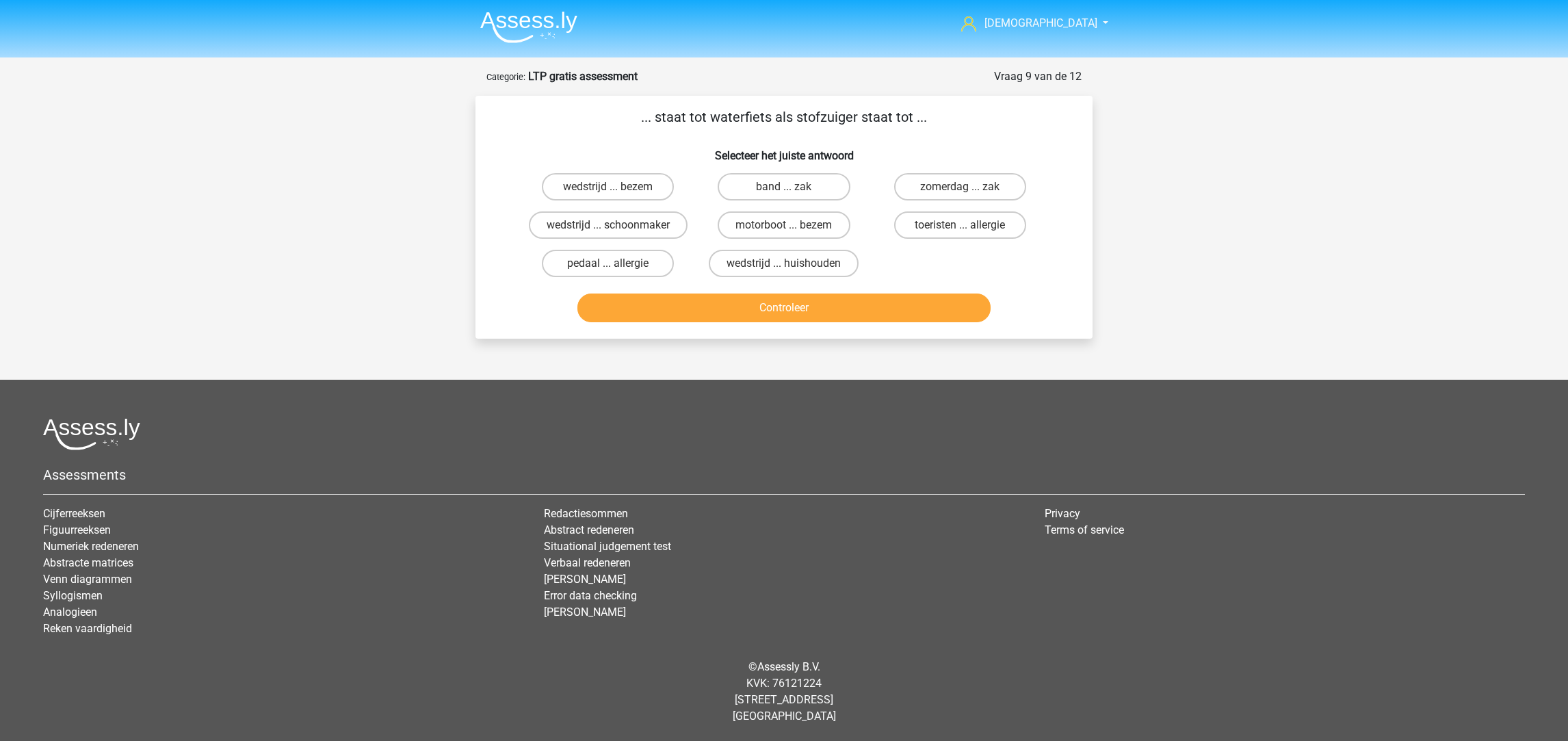
click at [691, 201] on div "motorboot ... bezem" at bounding box center [607, 187] width 165 height 28
click at [792, 225] on input "motorboot ... bezem" at bounding box center [789, 229] width 9 height 9
radio input "true"
click at [841, 299] on button "Controleer" at bounding box center [784, 308] width 414 height 28
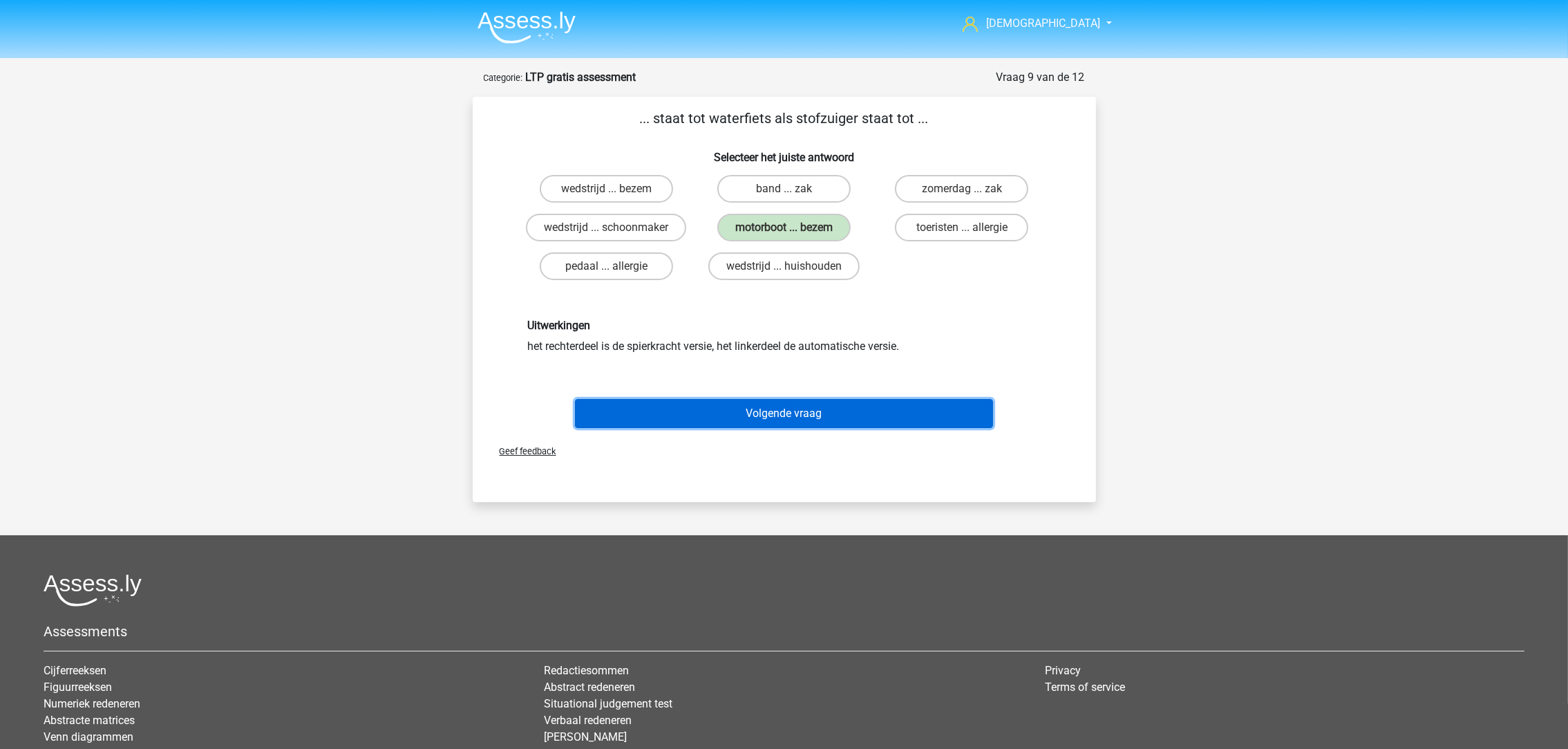
click at [819, 416] on button "Volgende vraag" at bounding box center [784, 413] width 418 height 29
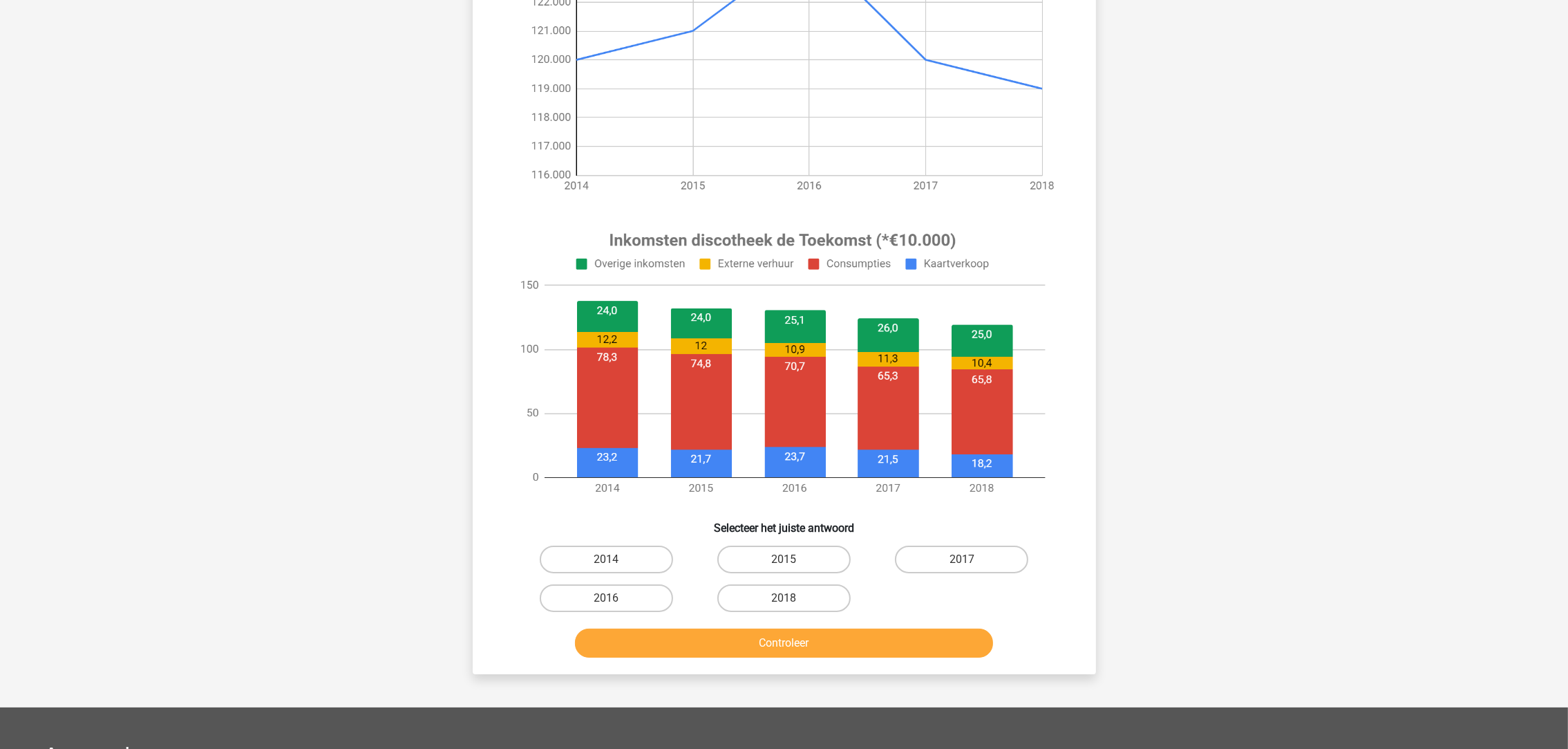
scroll to position [310, 0]
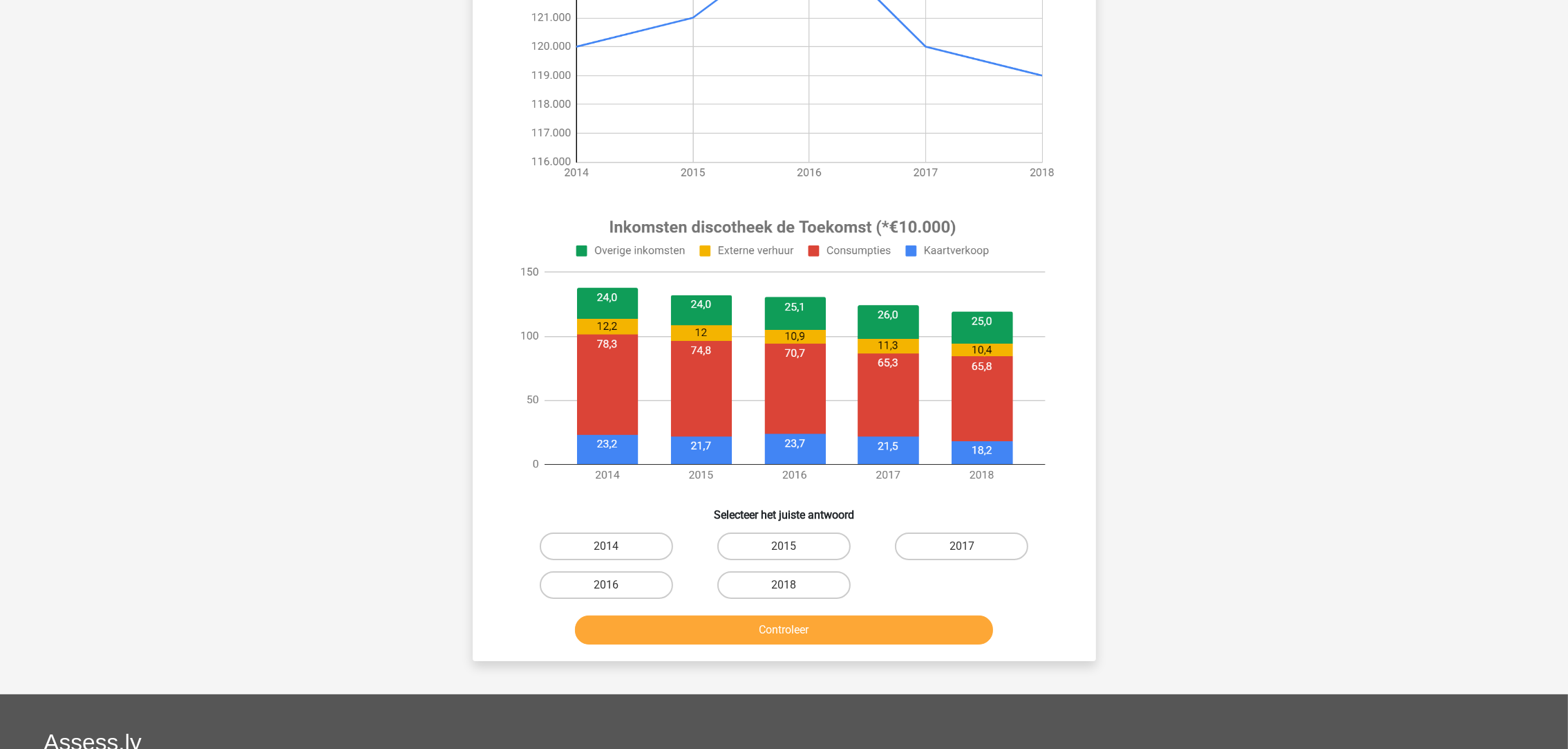
click at [768, 626] on button "Controleer" at bounding box center [784, 630] width 418 height 29
click at [645, 546] on label "2014" at bounding box center [607, 546] width 133 height 28
click at [615, 546] on input "2014" at bounding box center [611, 550] width 9 height 9
radio input "true"
click at [698, 631] on button "Controleer" at bounding box center [784, 630] width 418 height 29
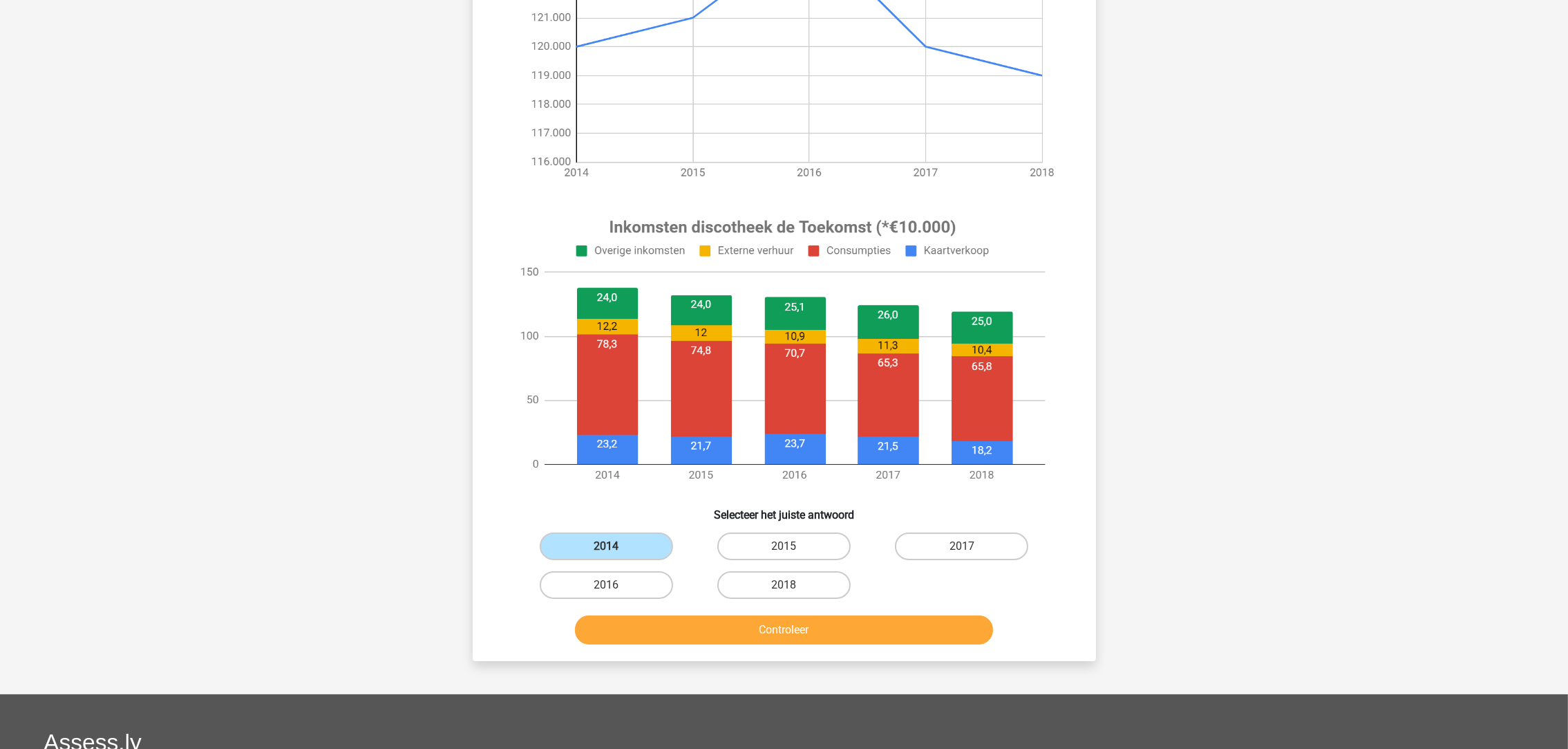
click at [655, 549] on label "2014" at bounding box center [607, 546] width 133 height 28
click at [615, 549] on input "2014" at bounding box center [611, 550] width 9 height 9
click at [729, 627] on button "Controleer" at bounding box center [784, 630] width 418 height 29
click at [744, 549] on label "2015" at bounding box center [784, 546] width 133 height 28
click at [784, 549] on input "2015" at bounding box center [788, 550] width 9 height 9
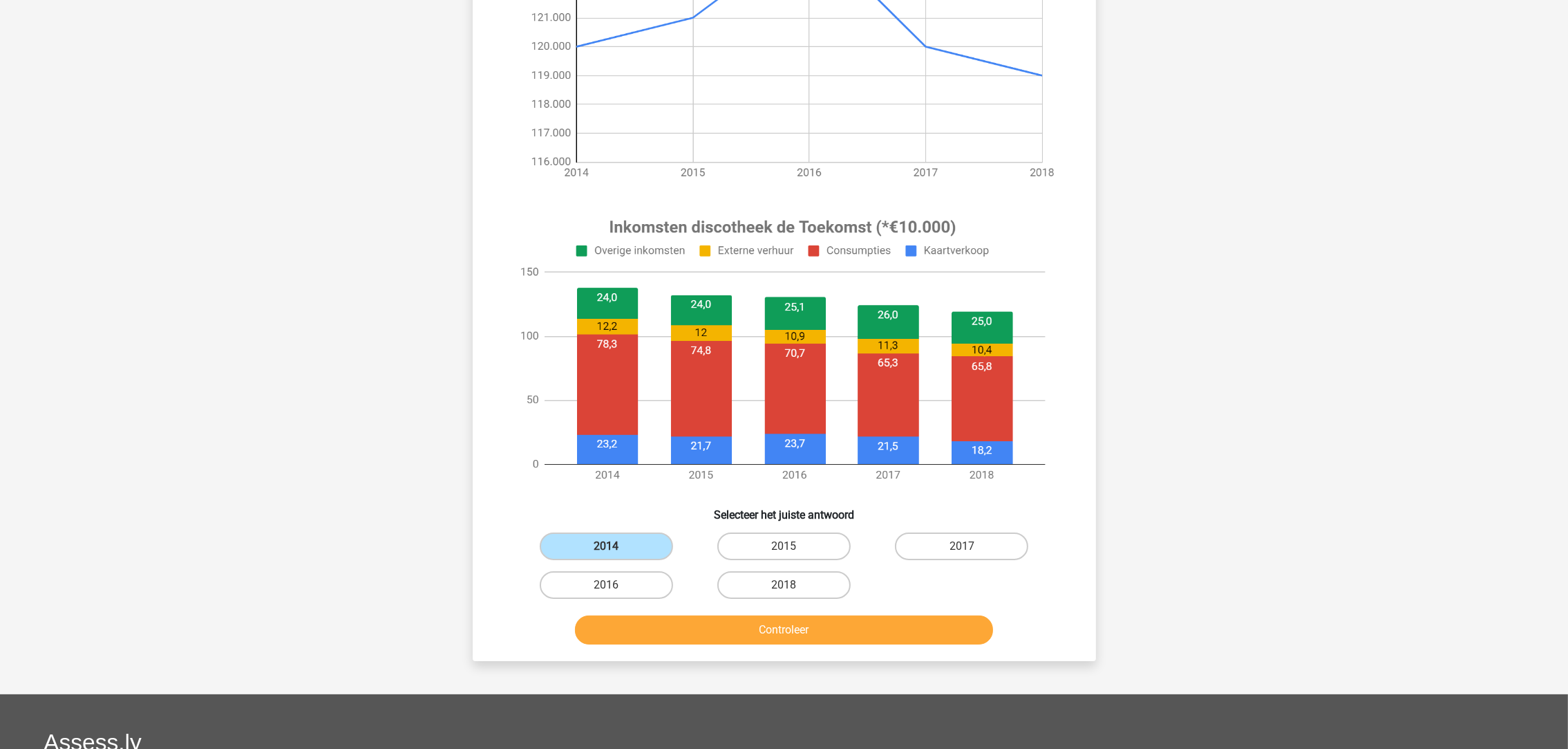
radio input "true"
click at [708, 627] on button "Controleer" at bounding box center [784, 630] width 418 height 29
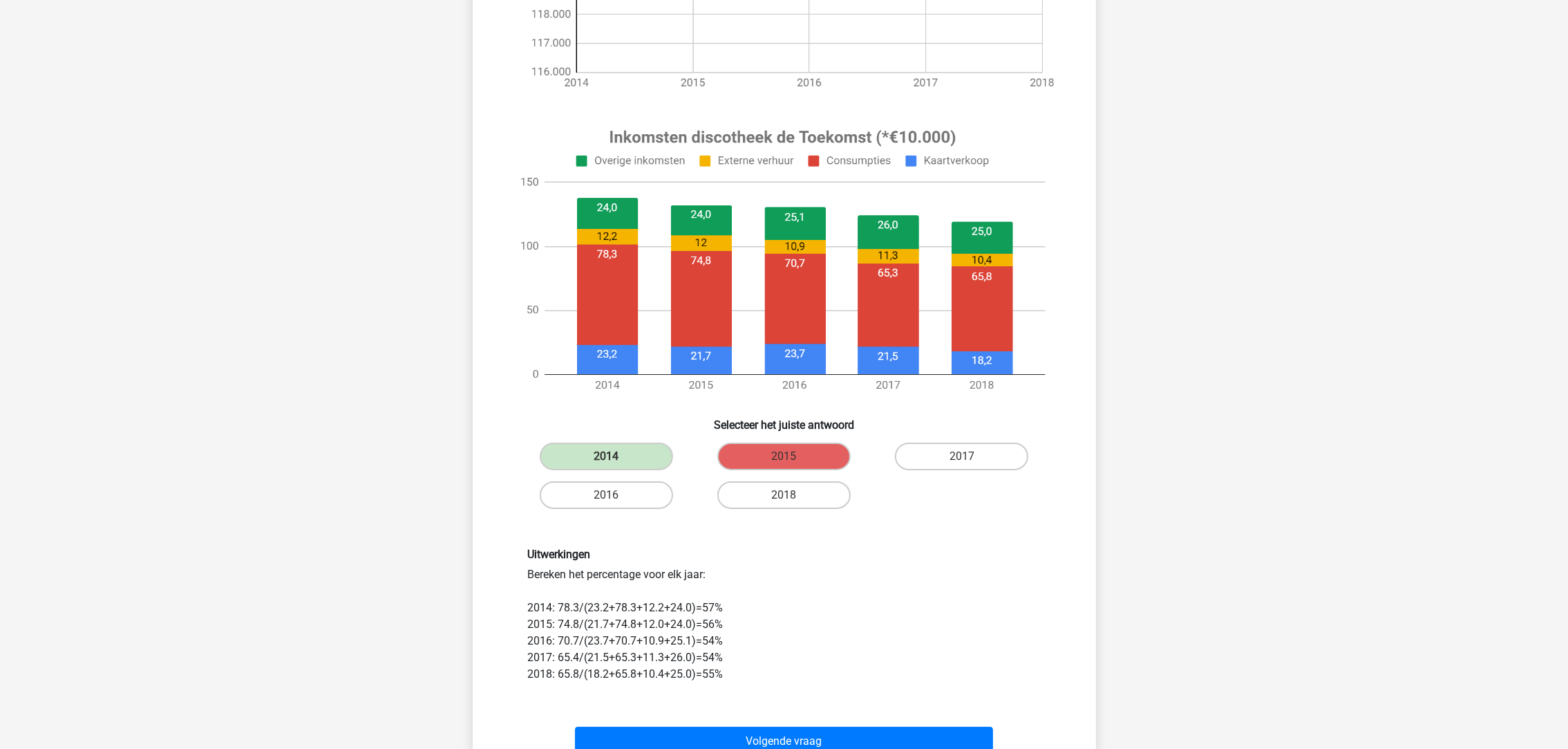
scroll to position [404, 0]
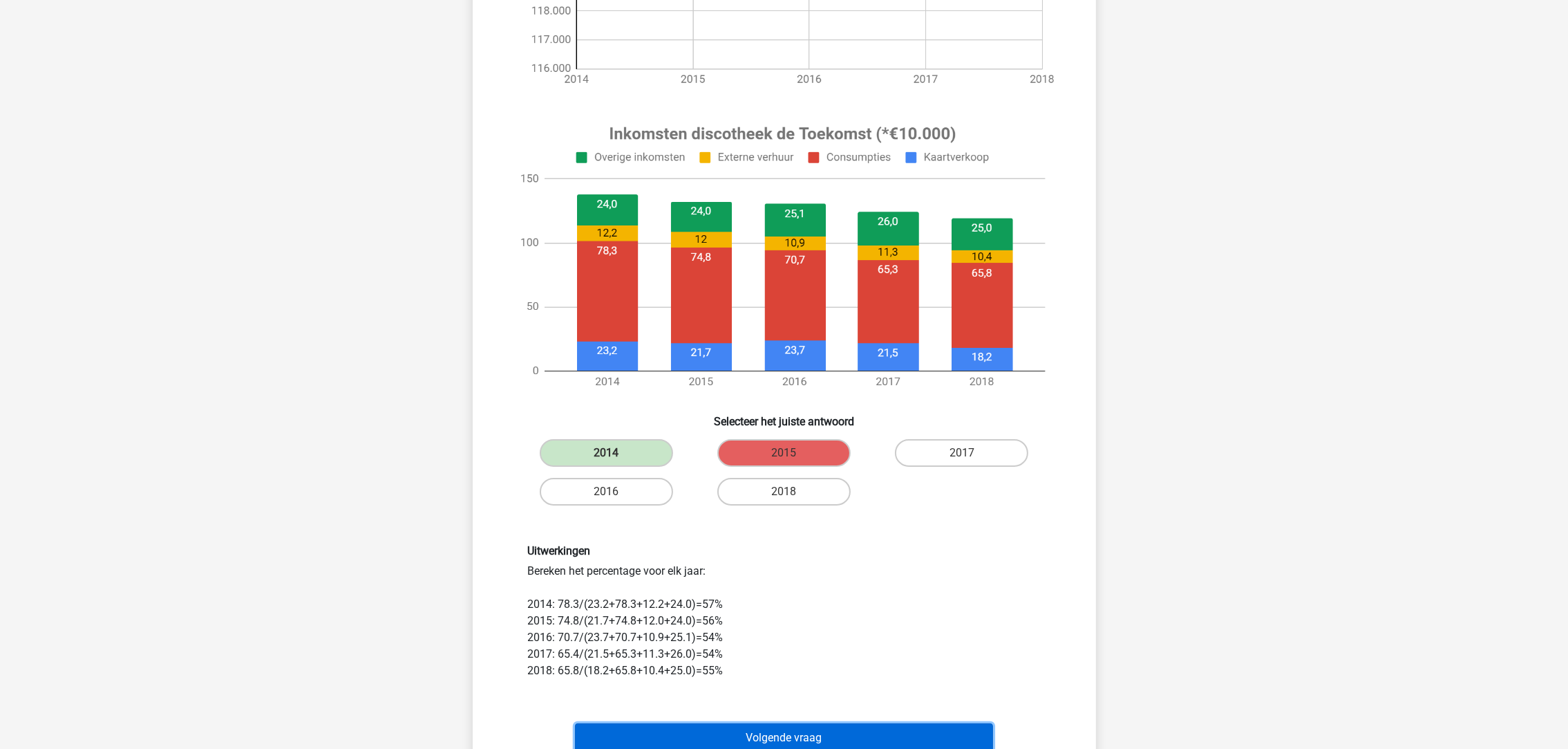
click at [819, 724] on button "Volgende vraag" at bounding box center [784, 738] width 418 height 29
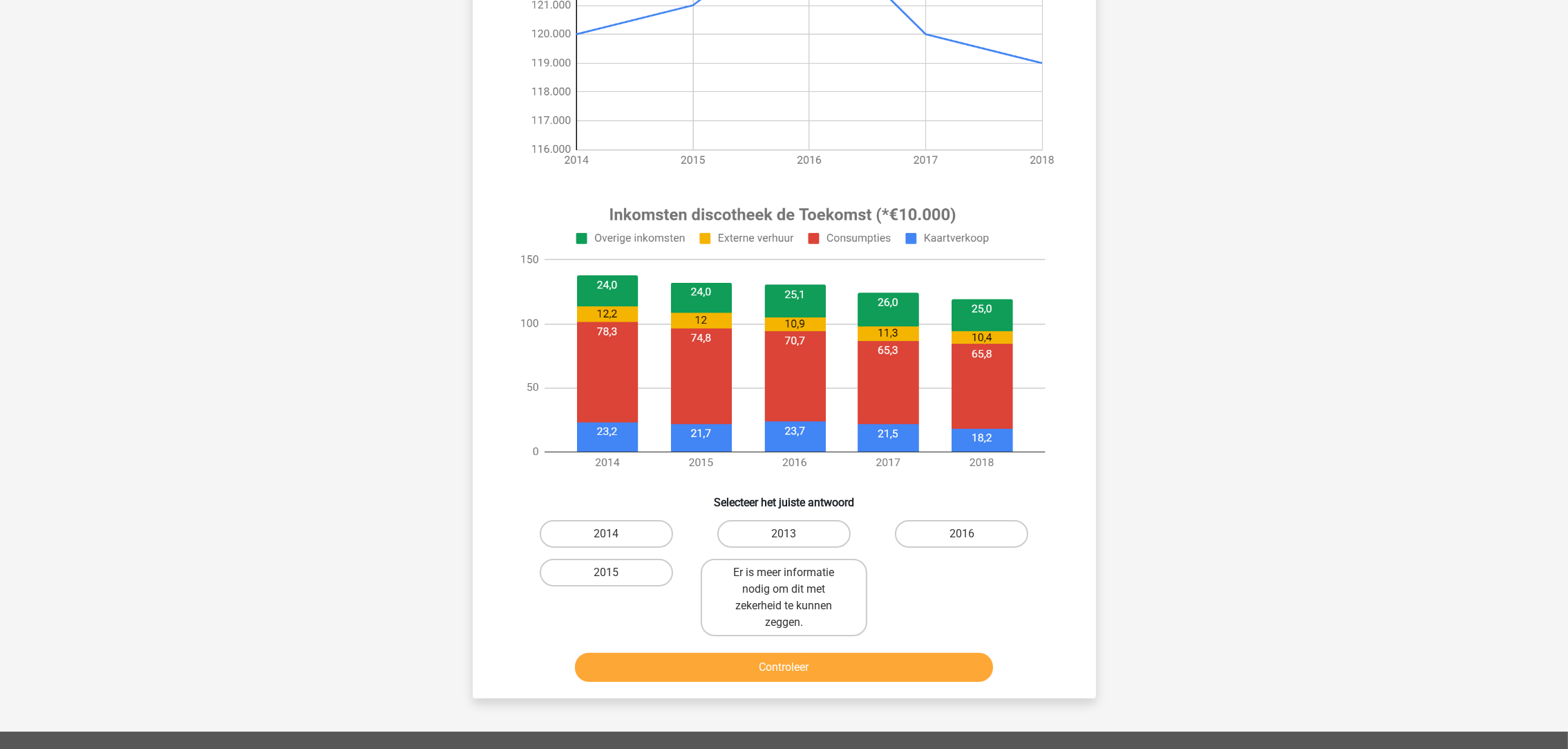
scroll to position [303, 0]
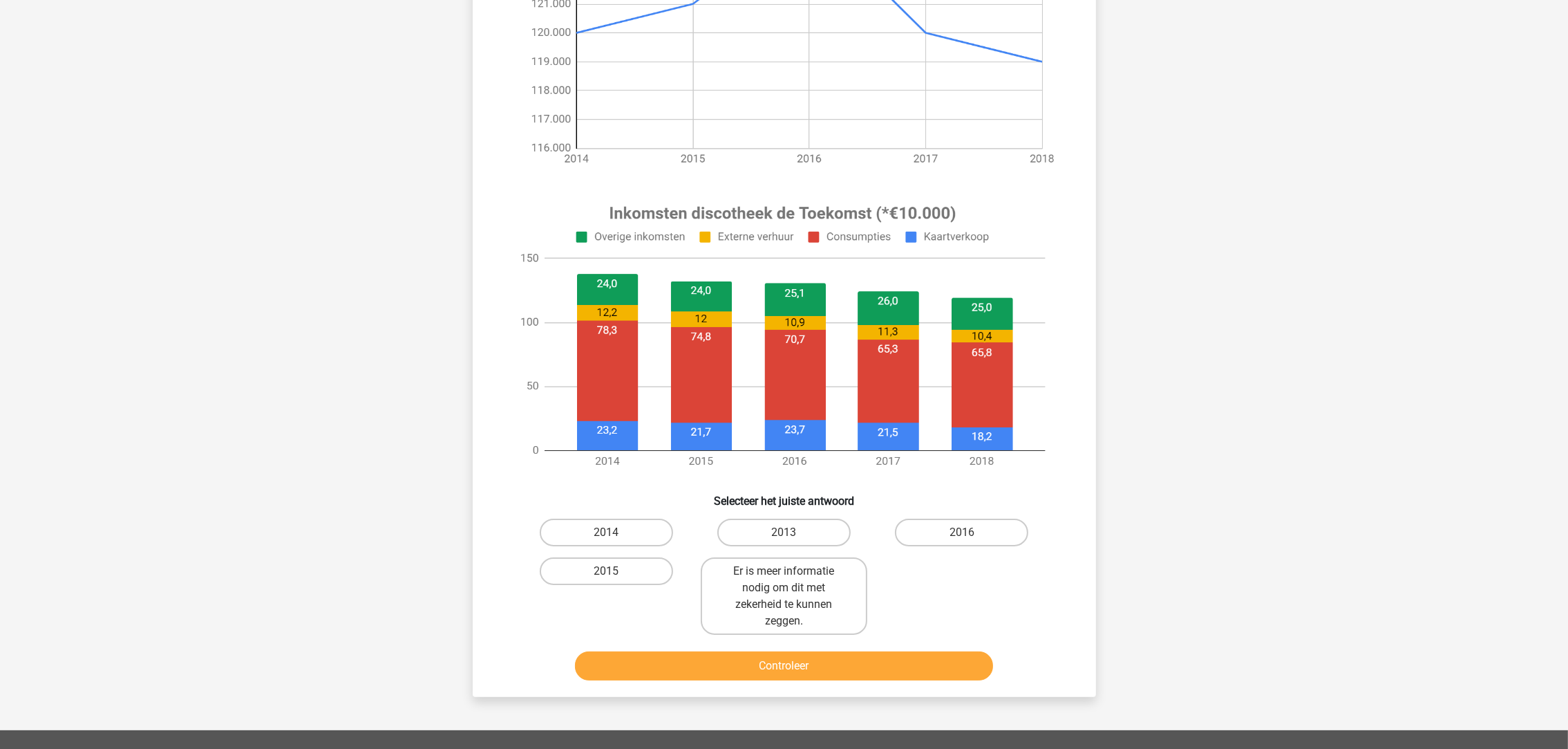
click at [956, 537] on label "2016" at bounding box center [962, 533] width 133 height 28
click at [962, 537] on input "2016" at bounding box center [966, 537] width 9 height 9
radio input "true"
click at [918, 664] on button "Controleer" at bounding box center [784, 666] width 418 height 29
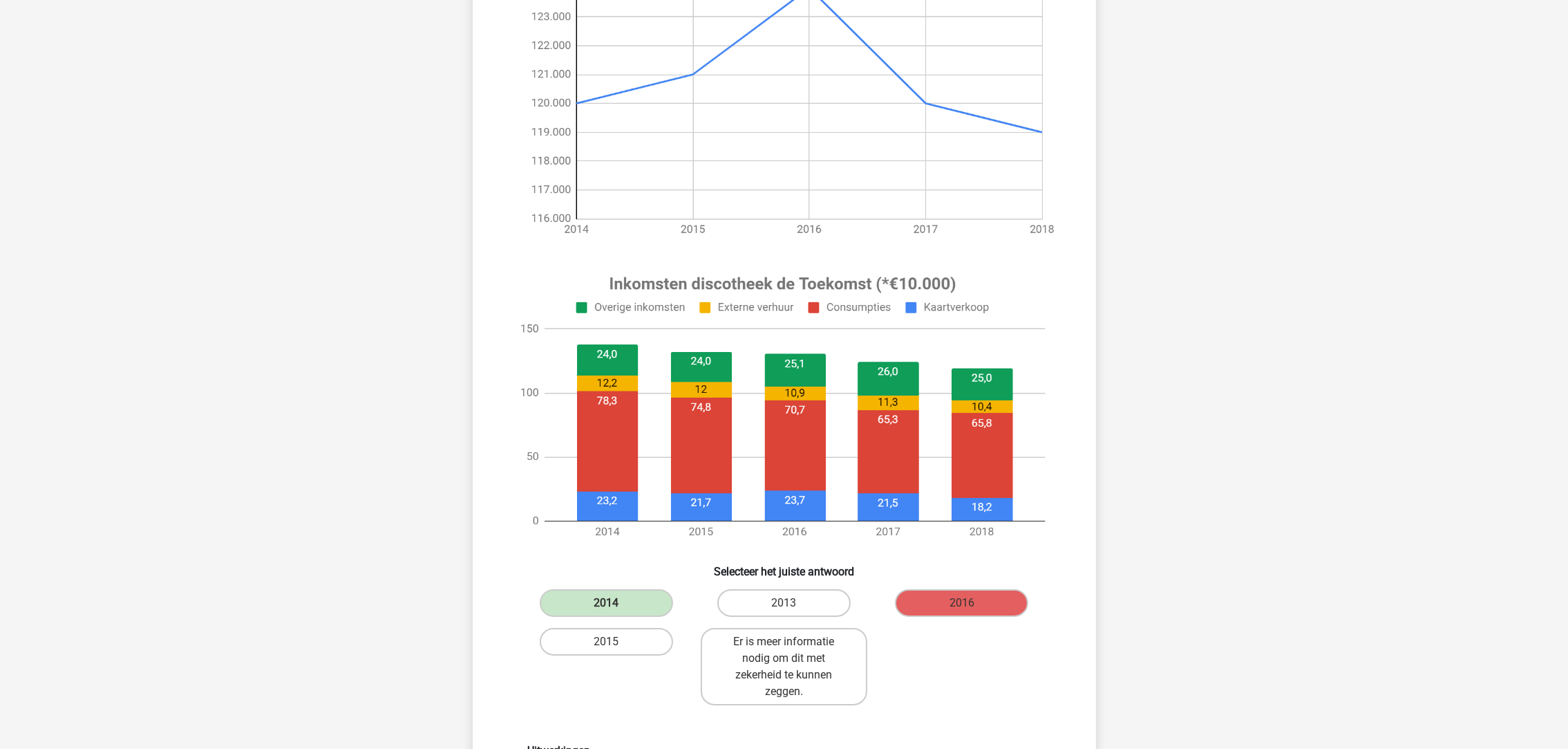
scroll to position [230, 0]
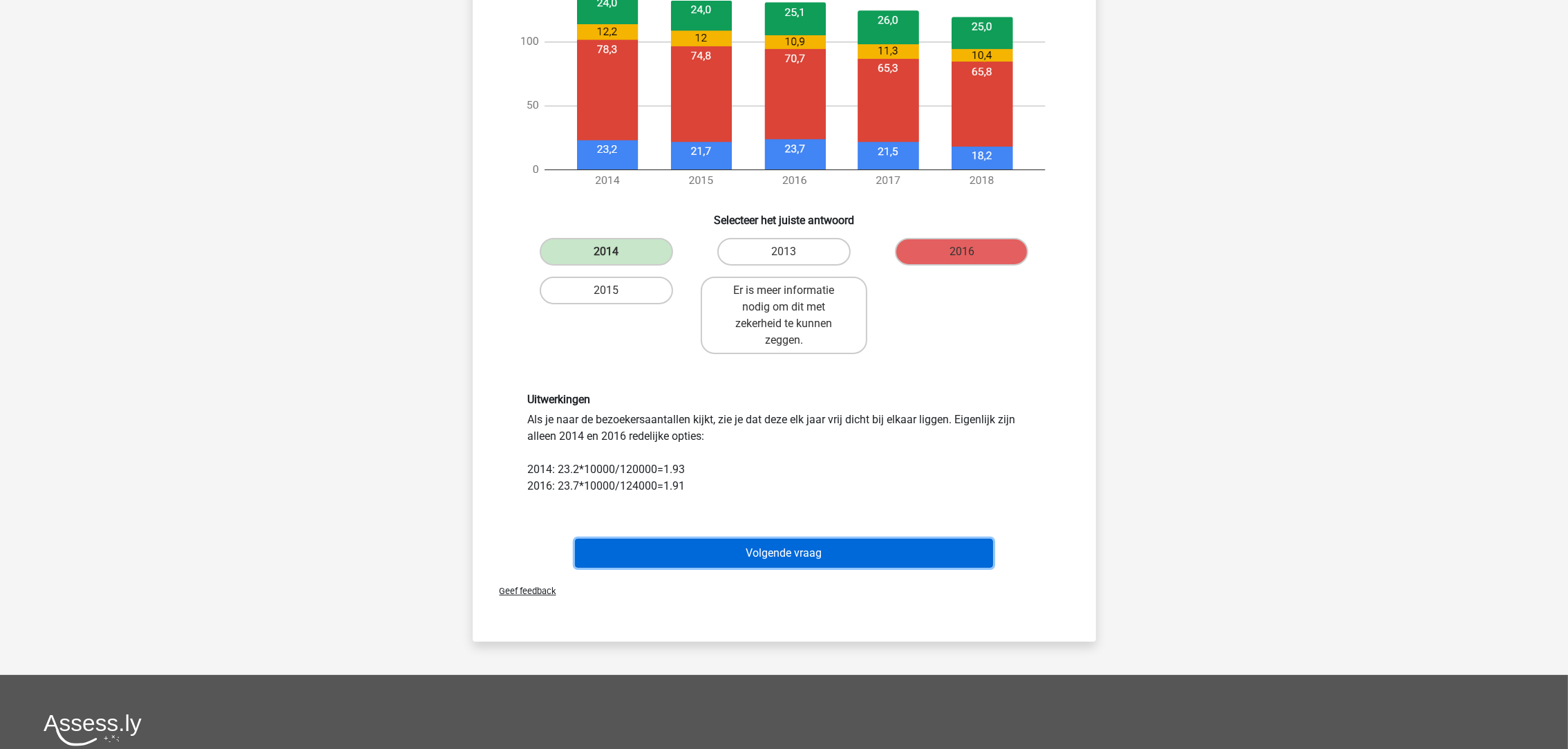
click at [918, 555] on button "Volgende vraag" at bounding box center [784, 553] width 418 height 29
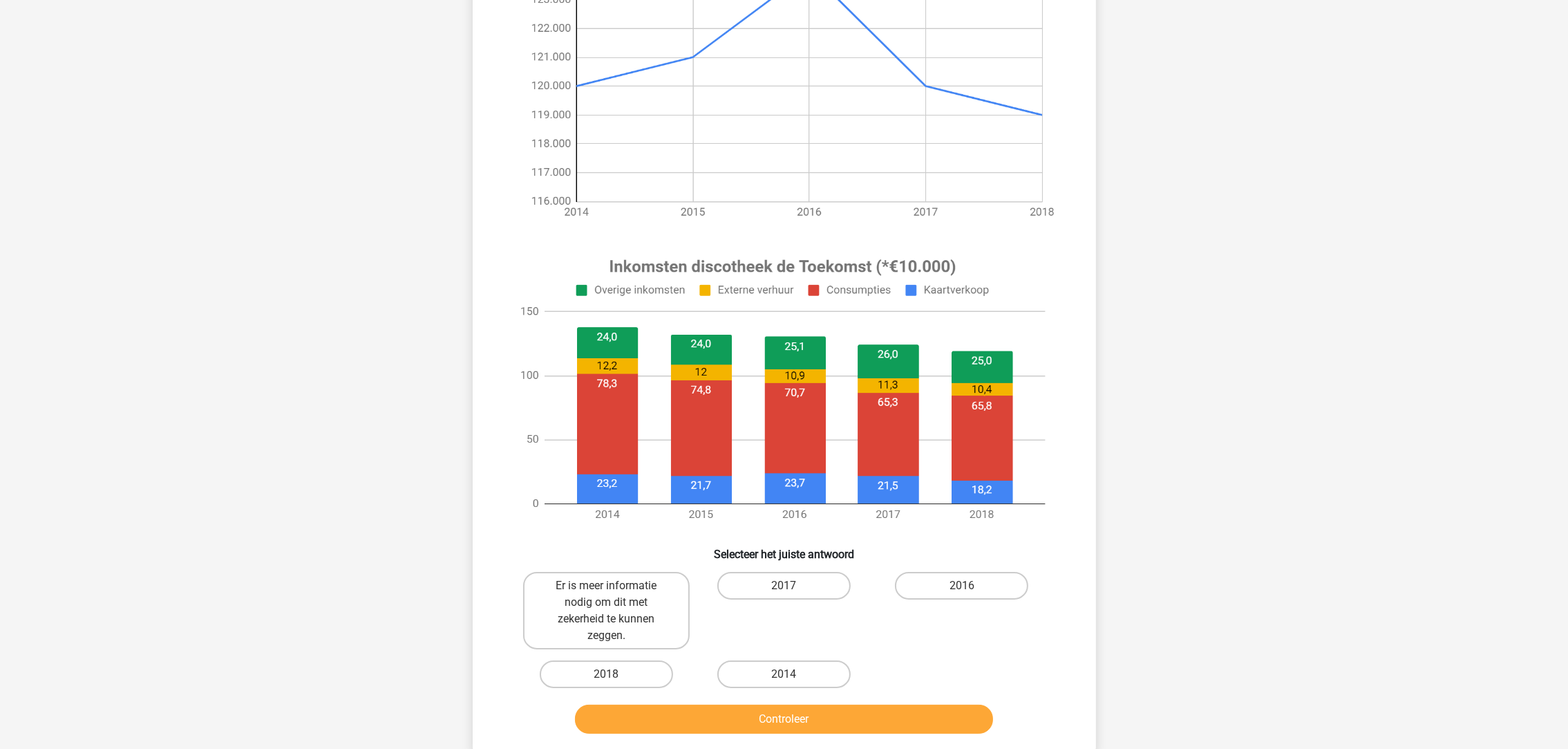
scroll to position [256, 0]
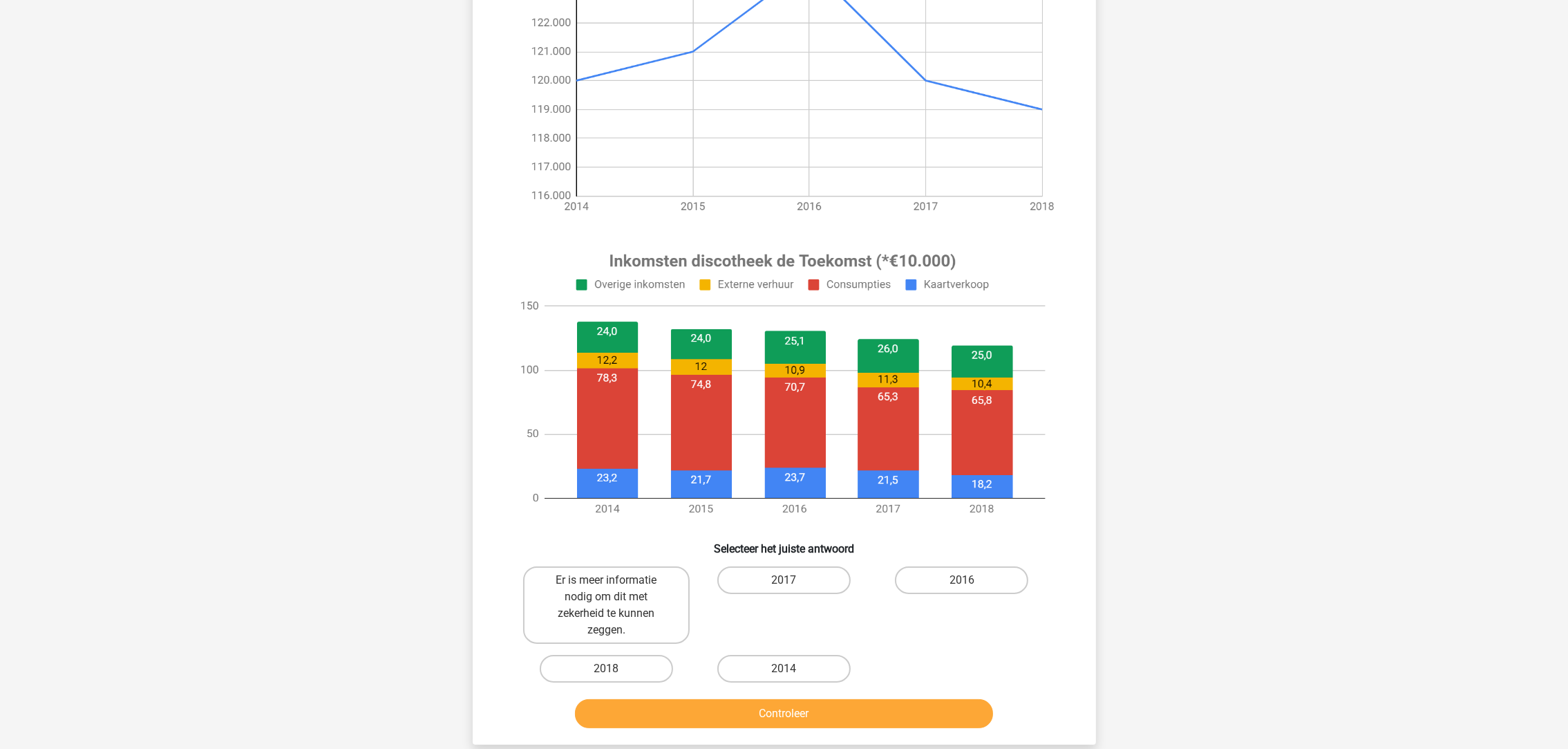
click at [1009, 568] on label "2016" at bounding box center [962, 580] width 133 height 28
click at [972, 580] on input "2016" at bounding box center [966, 584] width 9 height 9
radio input "true"
click at [938, 721] on button "Controleer" at bounding box center [784, 713] width 418 height 29
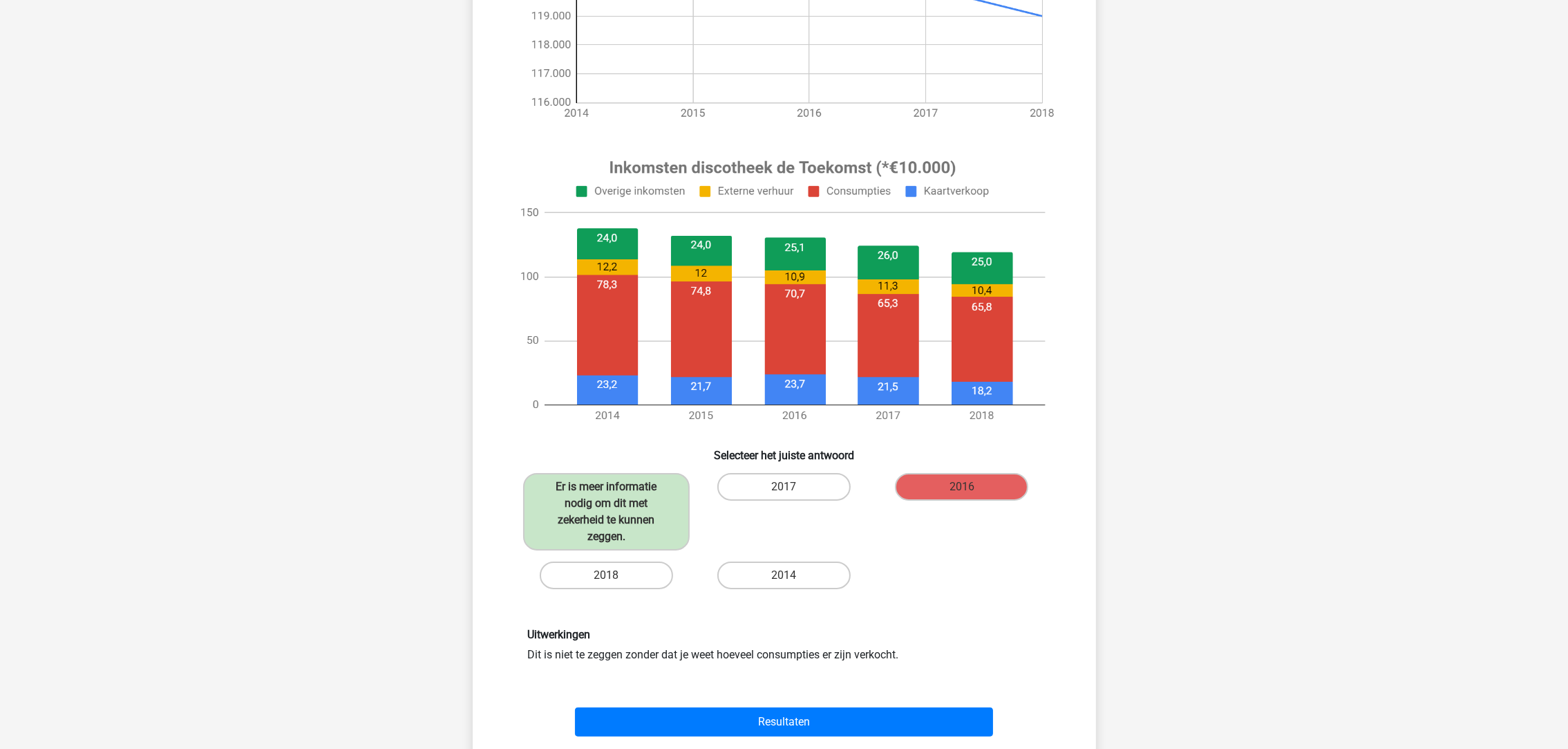
scroll to position [352, 0]
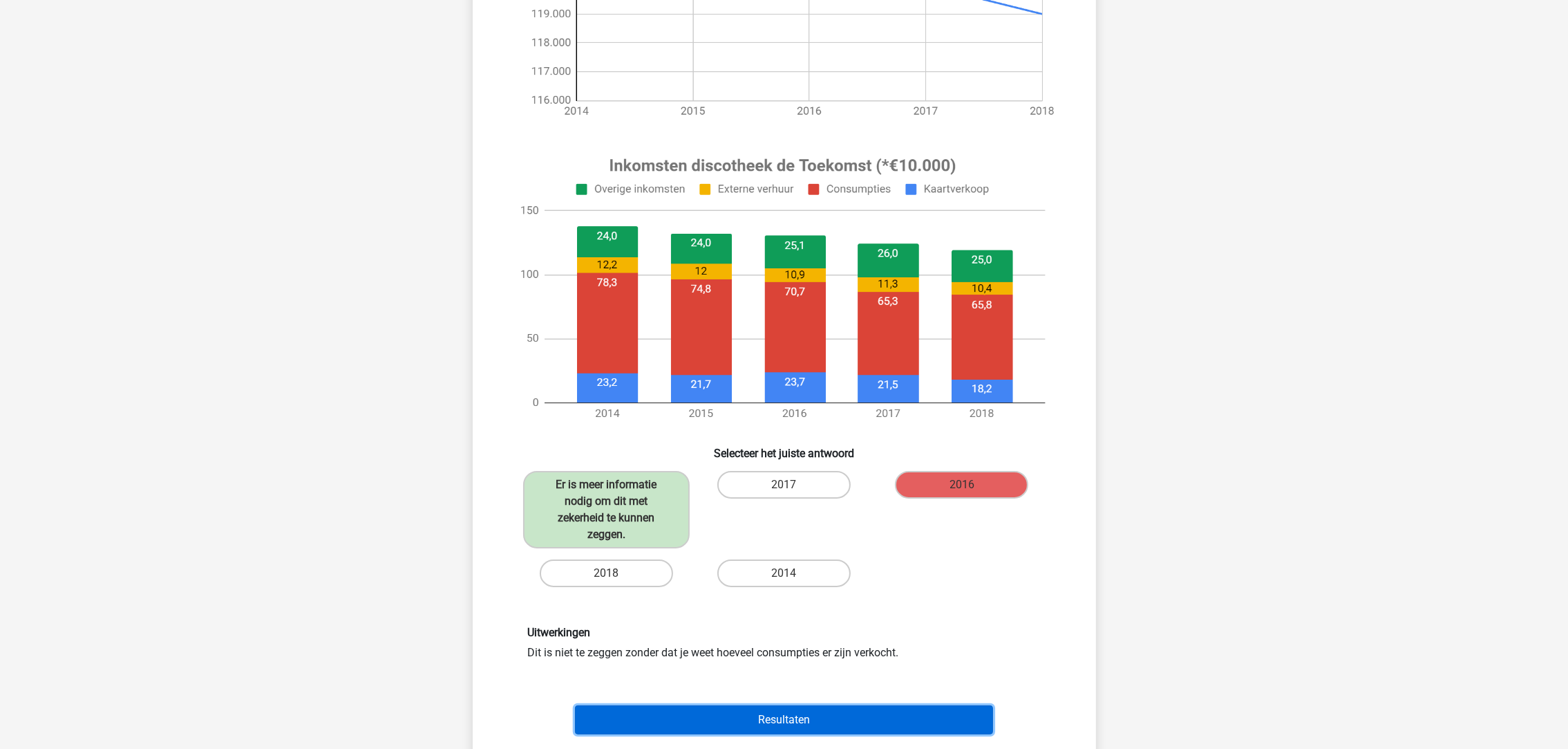
click at [960, 729] on button "Resultaten" at bounding box center [784, 720] width 418 height 29
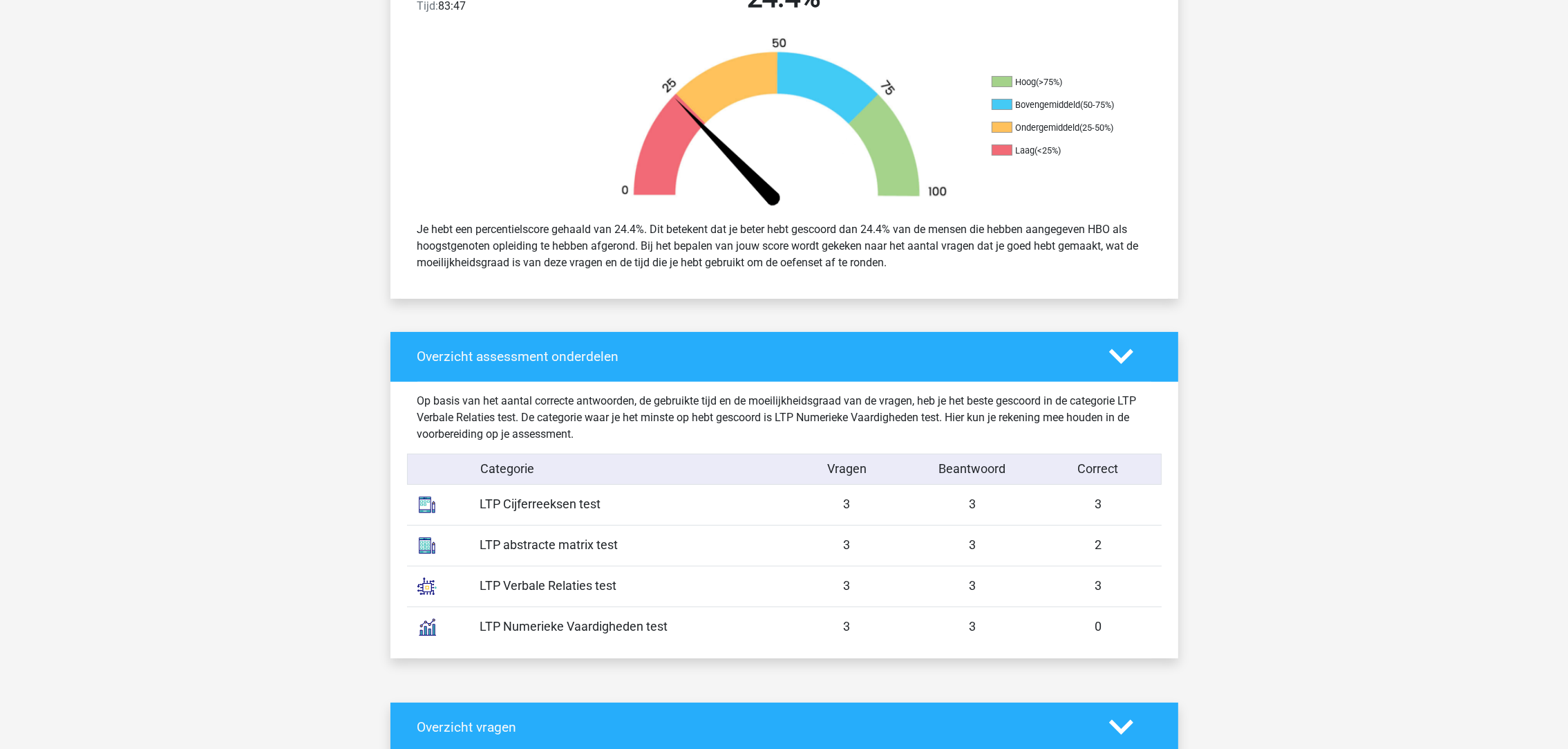
scroll to position [413, 0]
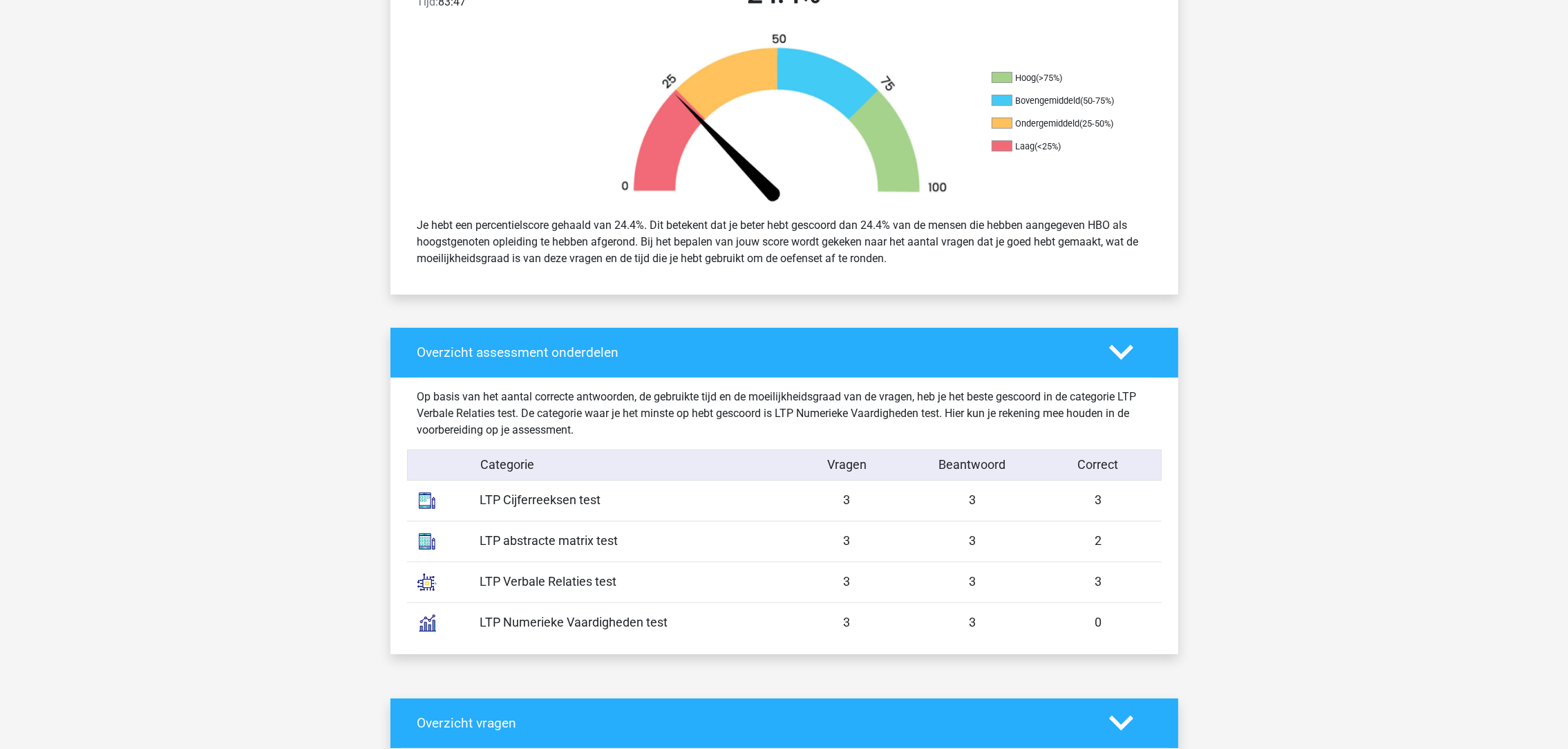
click at [1100, 626] on div "0" at bounding box center [1098, 623] width 126 height 19
click at [574, 628] on div "LTP Numerieke Vaardigheden test" at bounding box center [627, 623] width 314 height 19
click at [642, 615] on div "LTP Numerieke Vaardigheden test" at bounding box center [627, 623] width 314 height 19
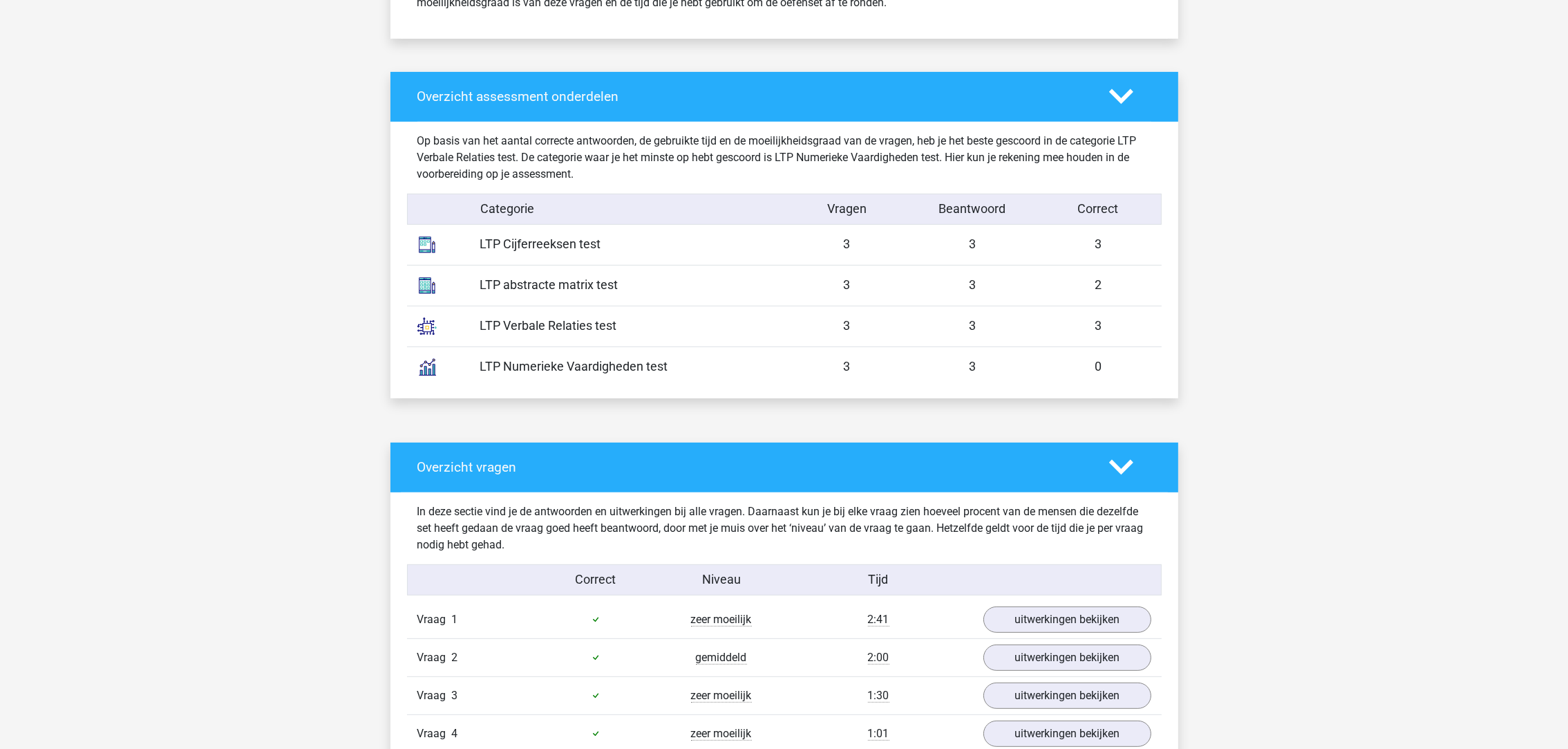
scroll to position [670, 0]
